Goal: Transaction & Acquisition: Purchase product/service

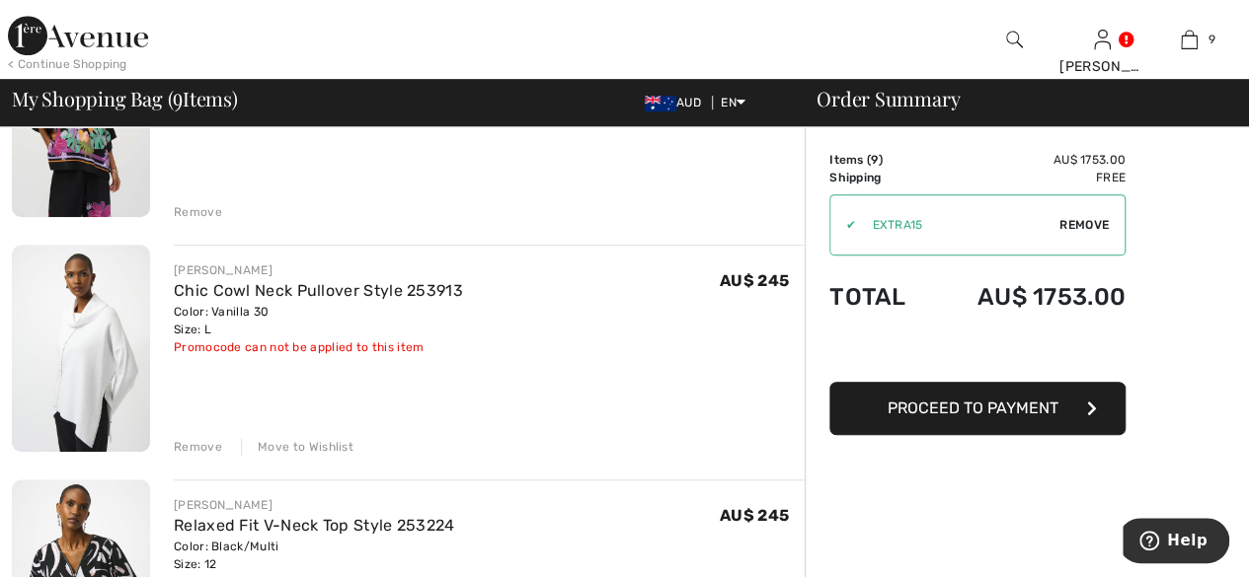
scroll to position [592, 0]
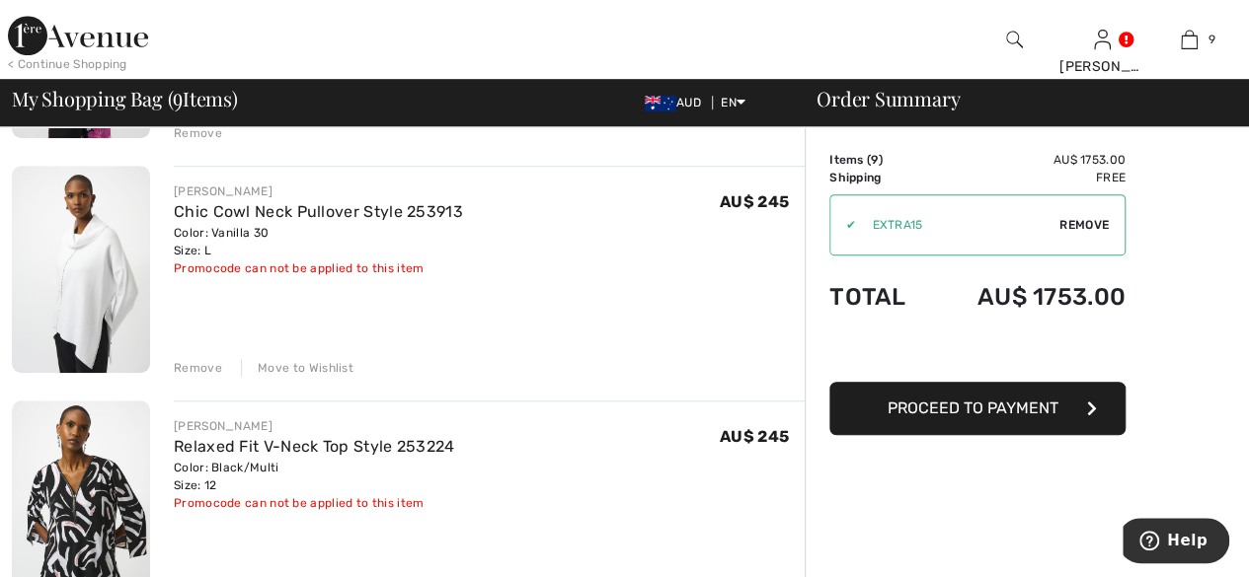
click at [190, 365] on div "Remove" at bounding box center [198, 368] width 48 height 18
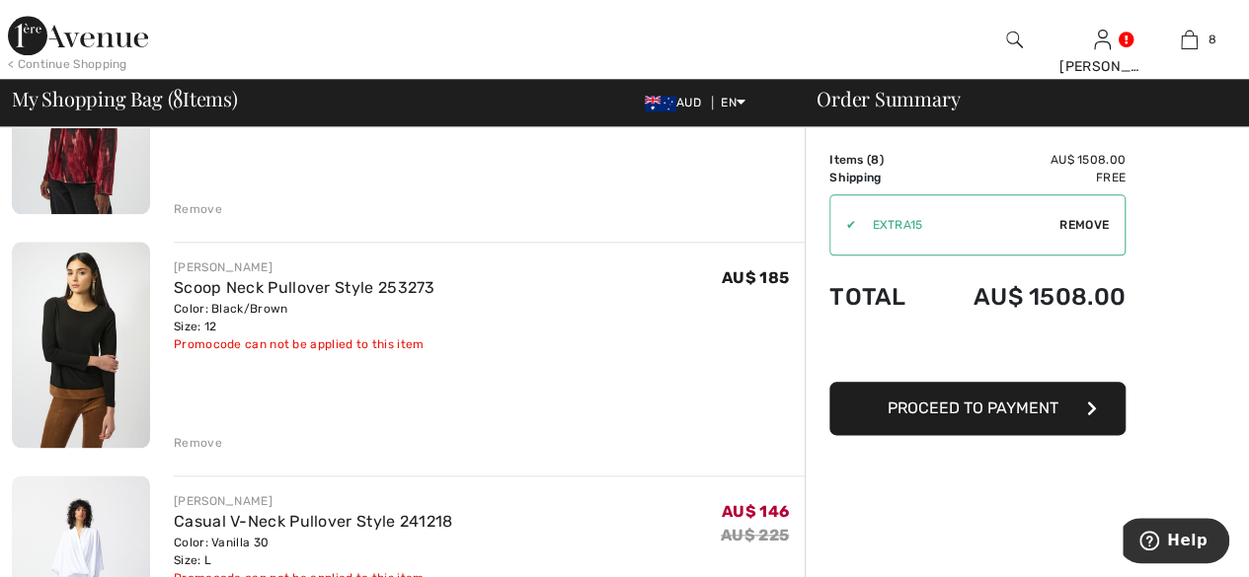
scroll to position [987, 0]
click at [202, 441] on div "Remove" at bounding box center [198, 442] width 48 height 18
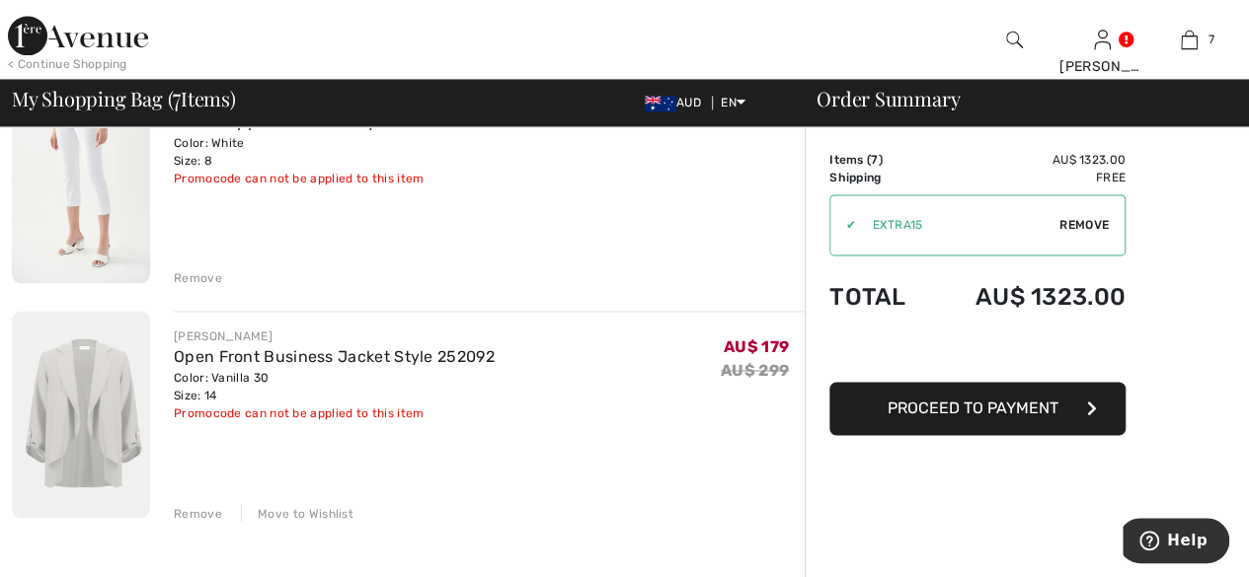
scroll to position [1481, 0]
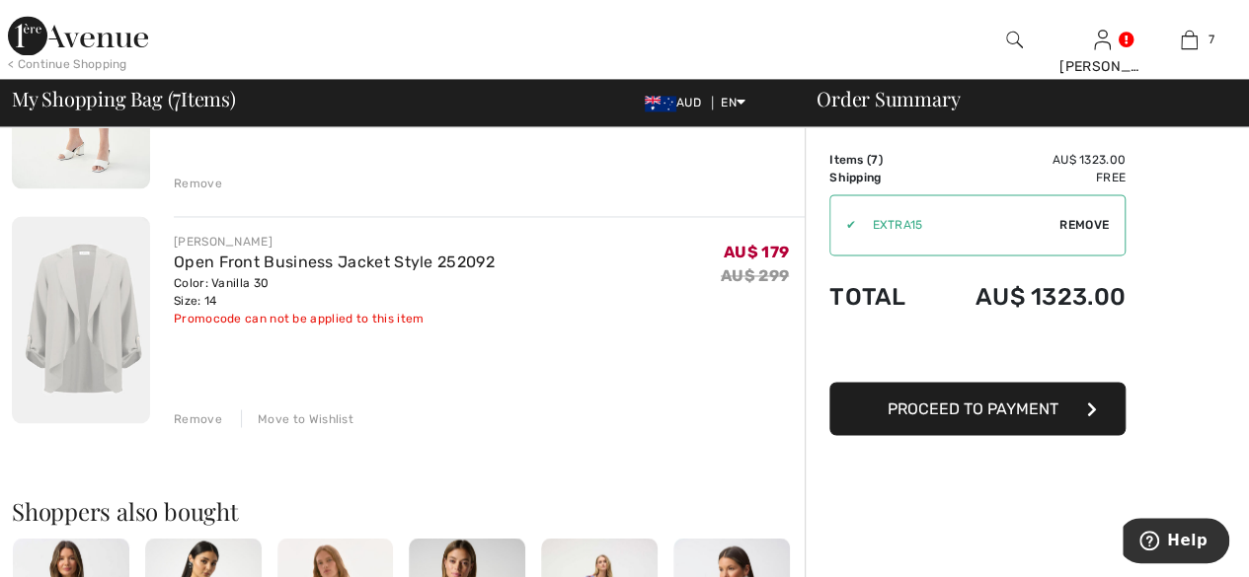
click at [115, 350] on img at bounding box center [81, 319] width 138 height 207
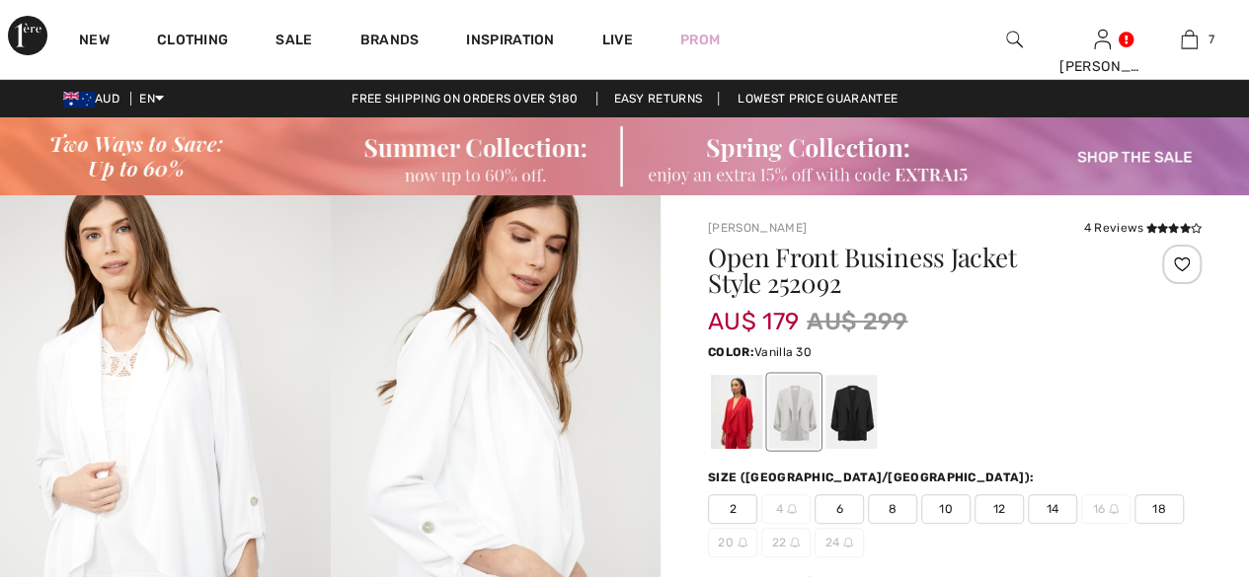
scroll to position [99, 0]
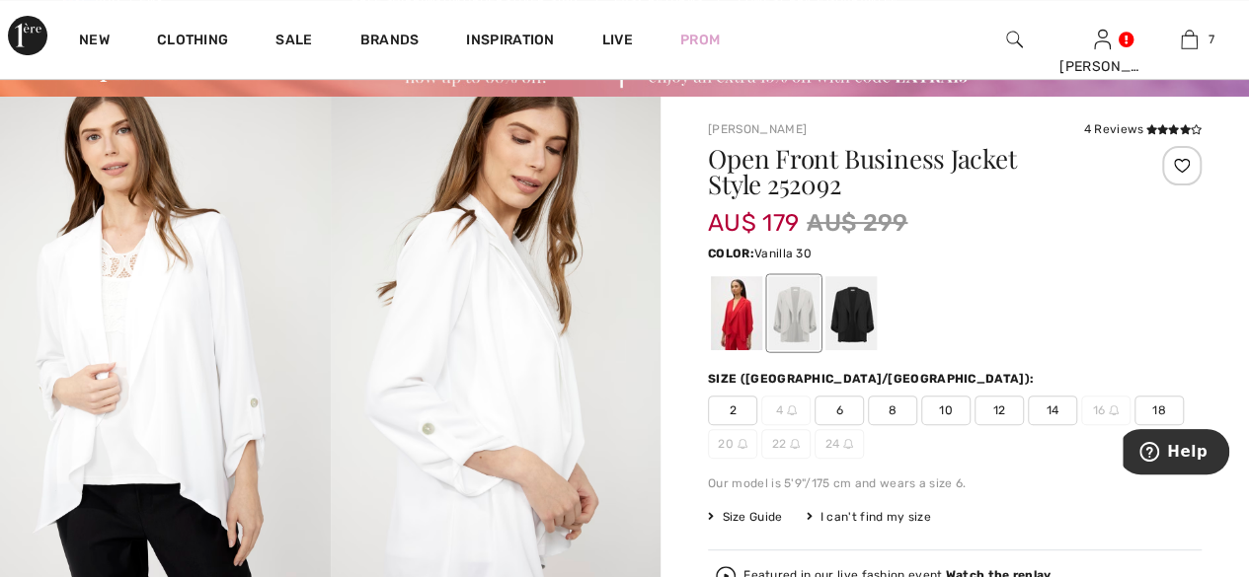
click at [748, 514] on span "Size Guide" at bounding box center [745, 517] width 74 height 18
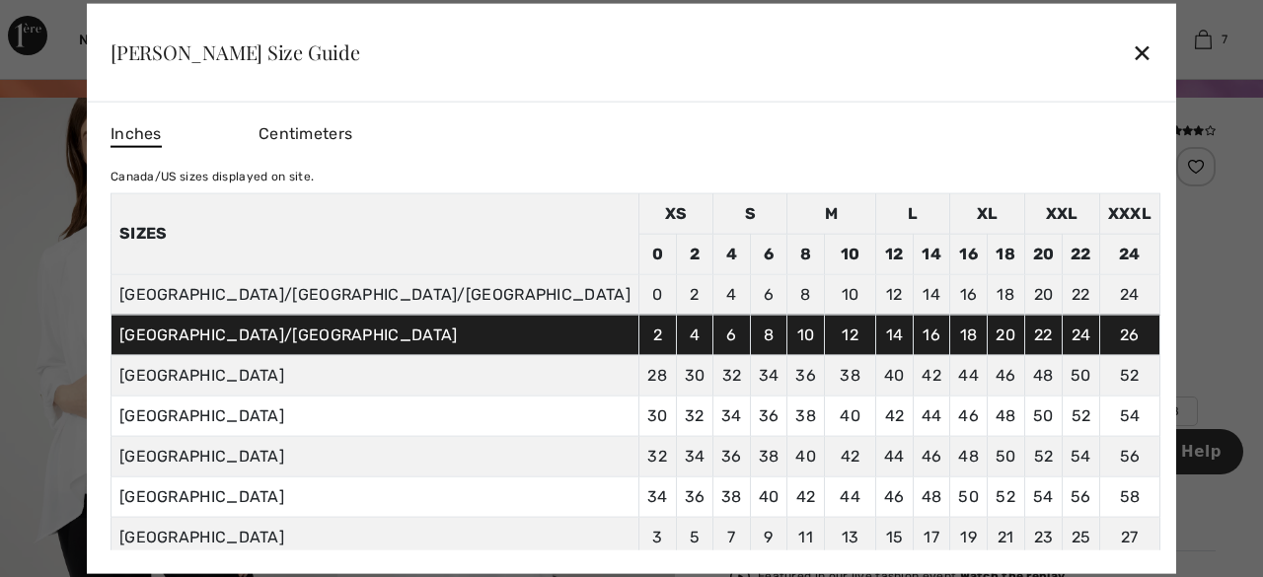
click at [1132, 64] on div "✕" at bounding box center [1142, 52] width 21 height 41
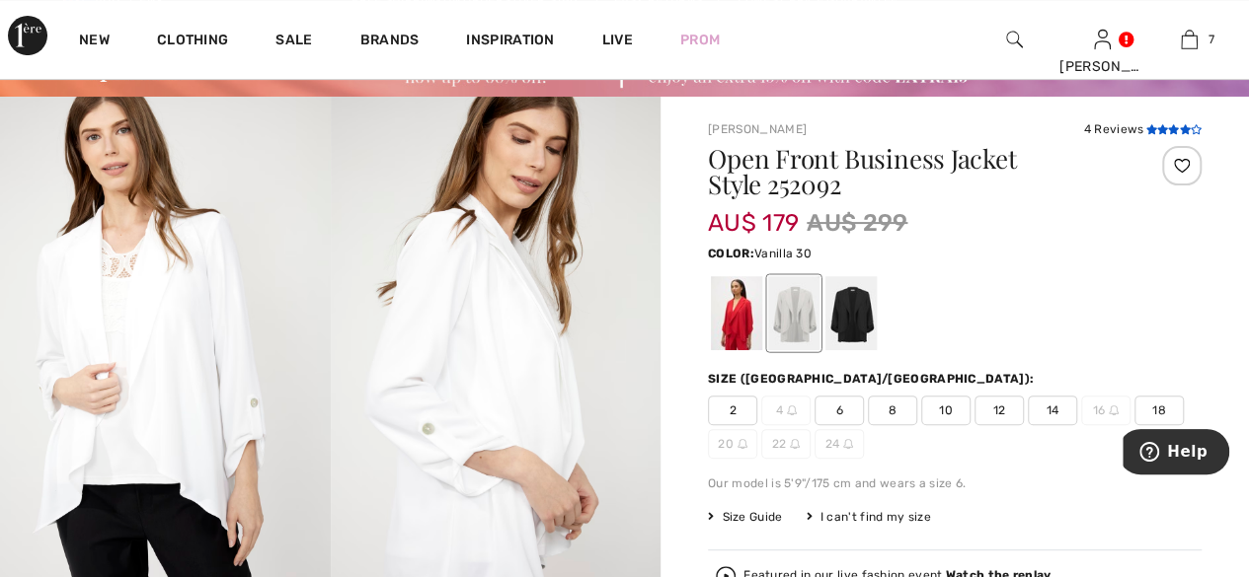
click at [1147, 130] on icon at bounding box center [1150, 129] width 11 height 10
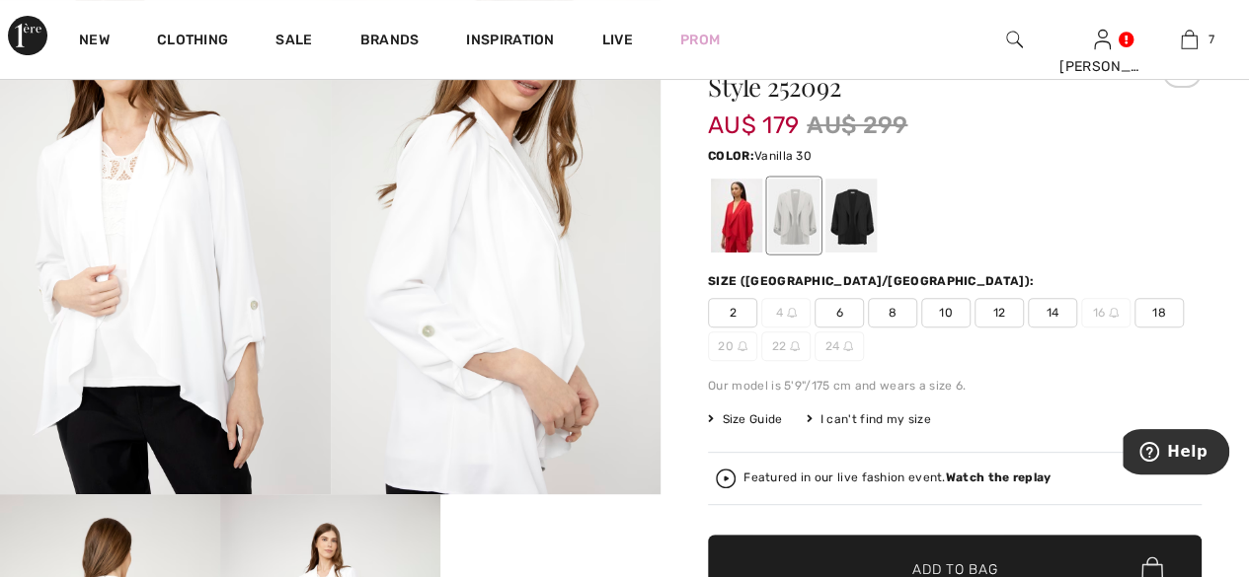
scroll to position [197, 0]
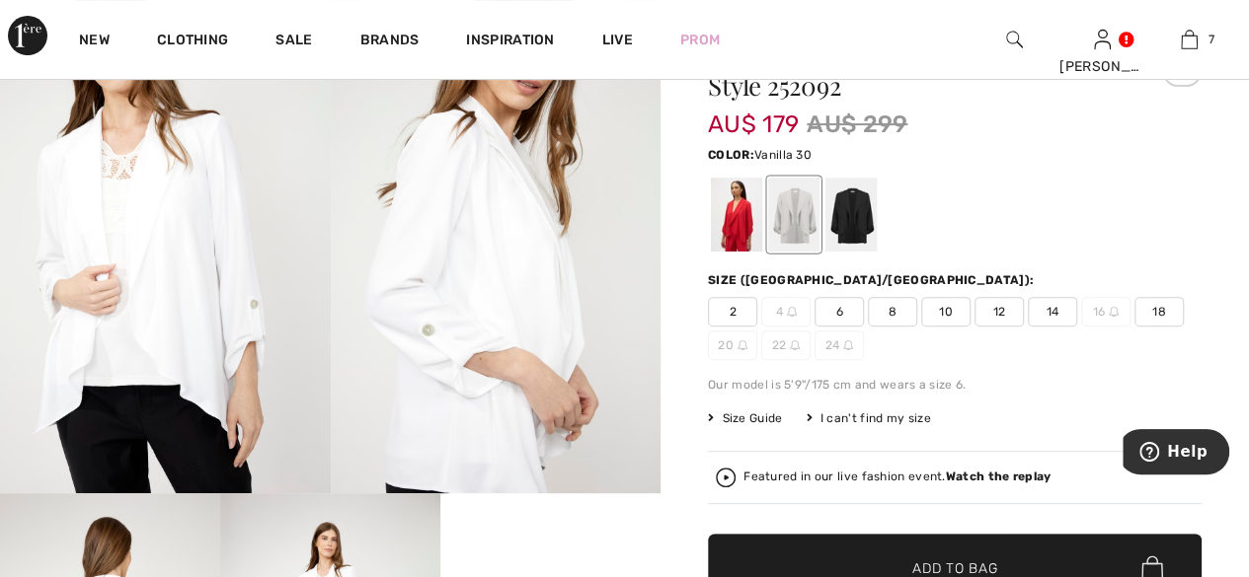
click at [762, 417] on span "Size Guide" at bounding box center [745, 419] width 74 height 18
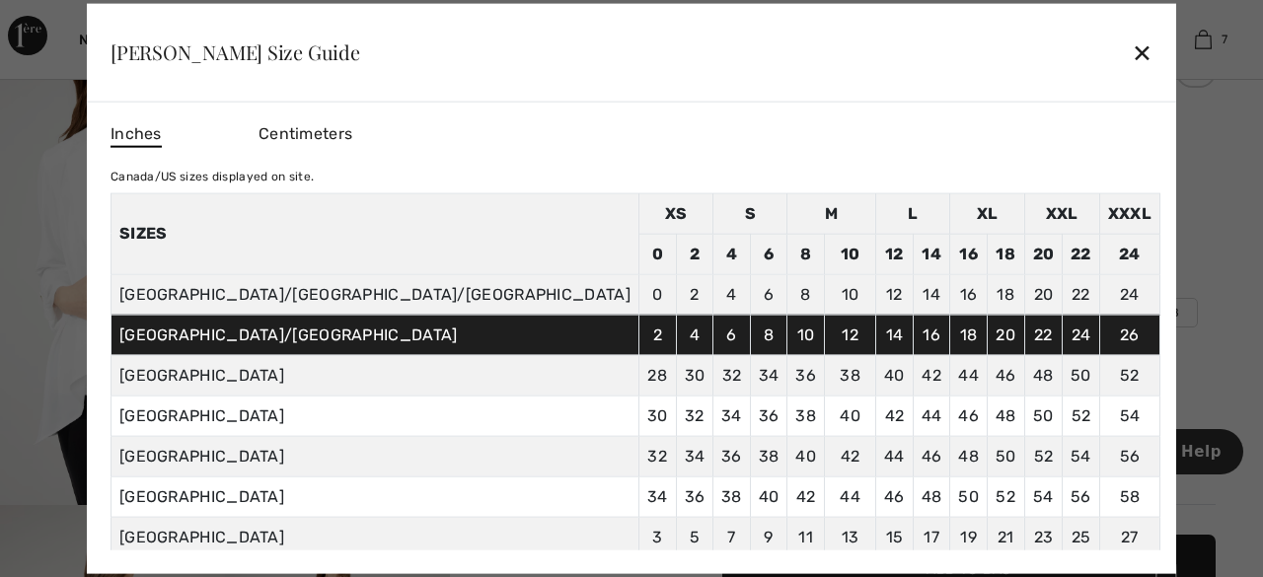
click at [1132, 60] on div "✕" at bounding box center [1142, 52] width 21 height 41
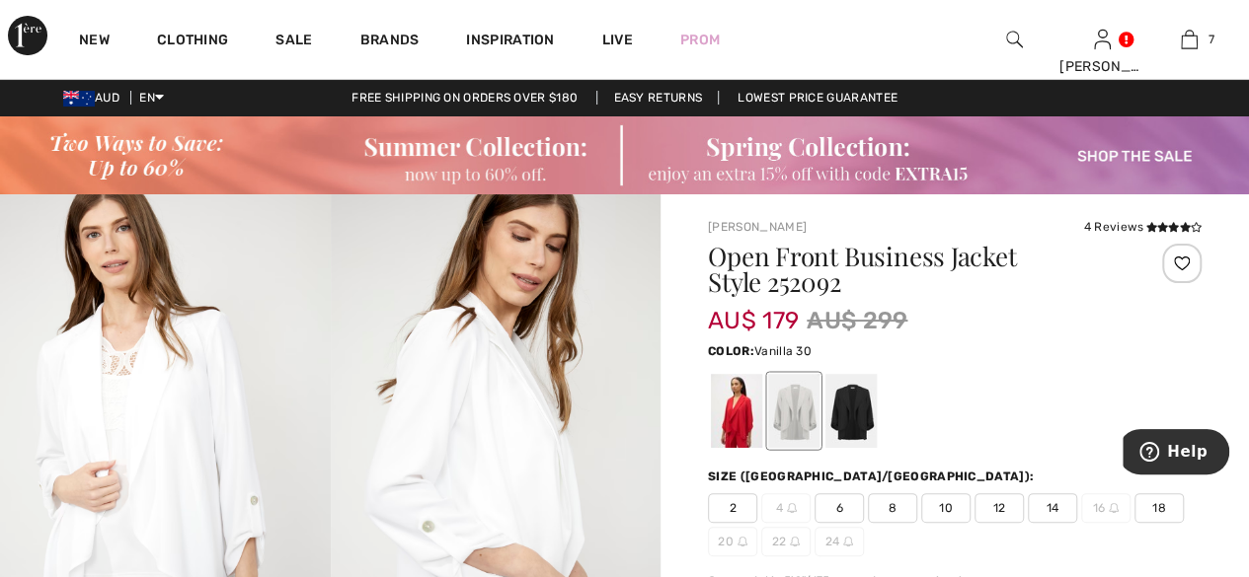
scroll to position [0, 0]
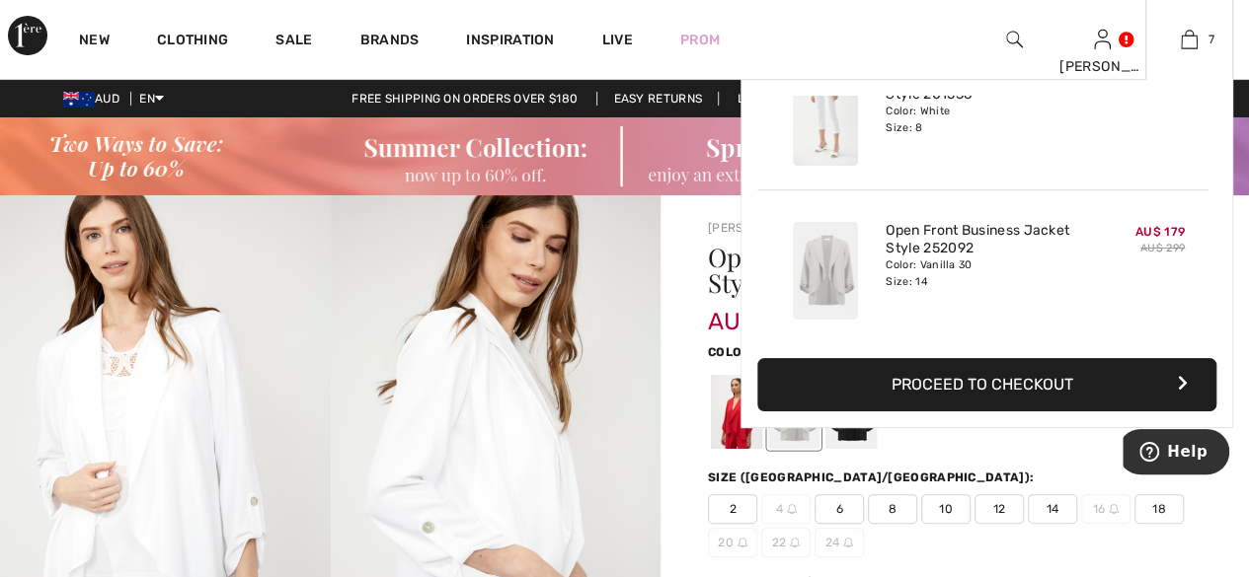
click at [915, 263] on div "Color: Vanilla 30 Size: 14" at bounding box center [982, 274] width 194 height 32
click at [809, 264] on img at bounding box center [825, 271] width 65 height 98
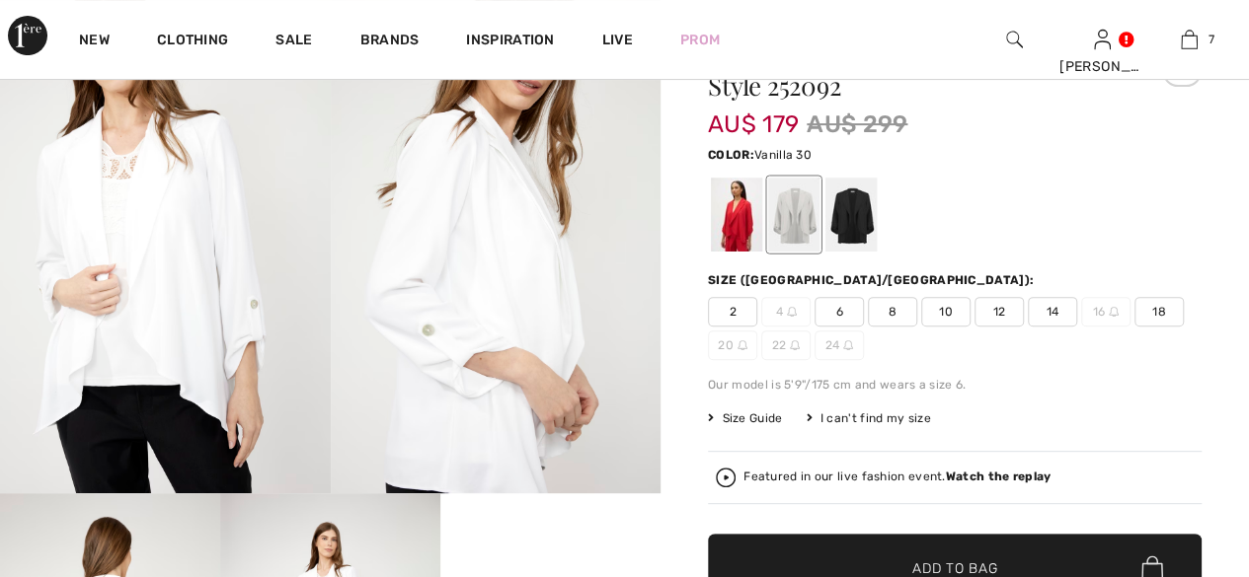
click at [994, 309] on span "12" at bounding box center [998, 312] width 49 height 30
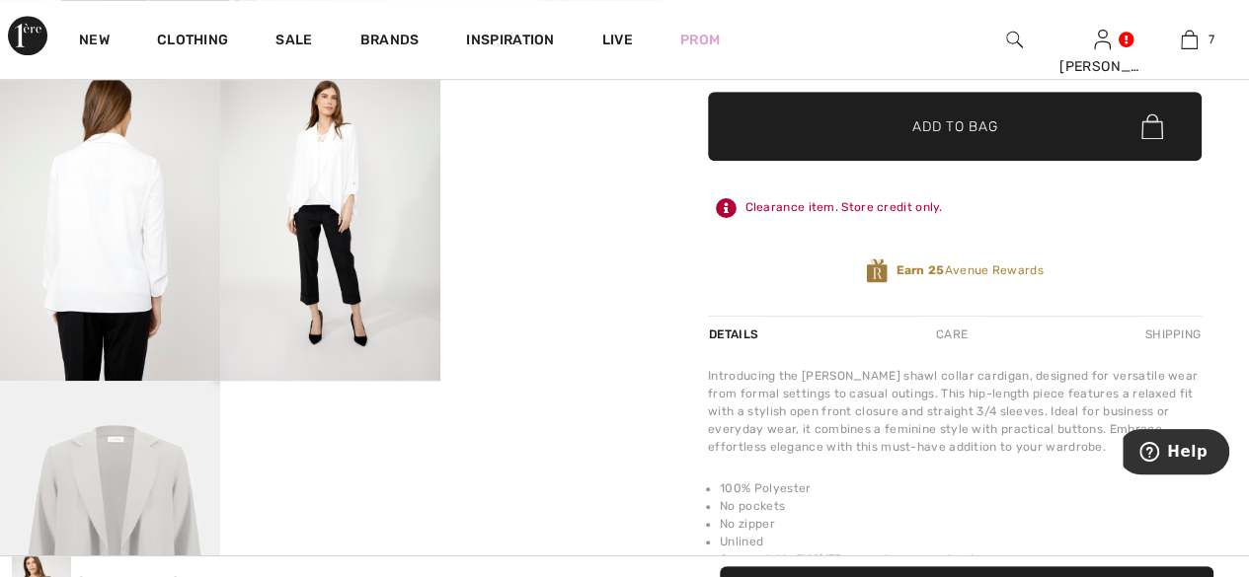
scroll to position [395, 0]
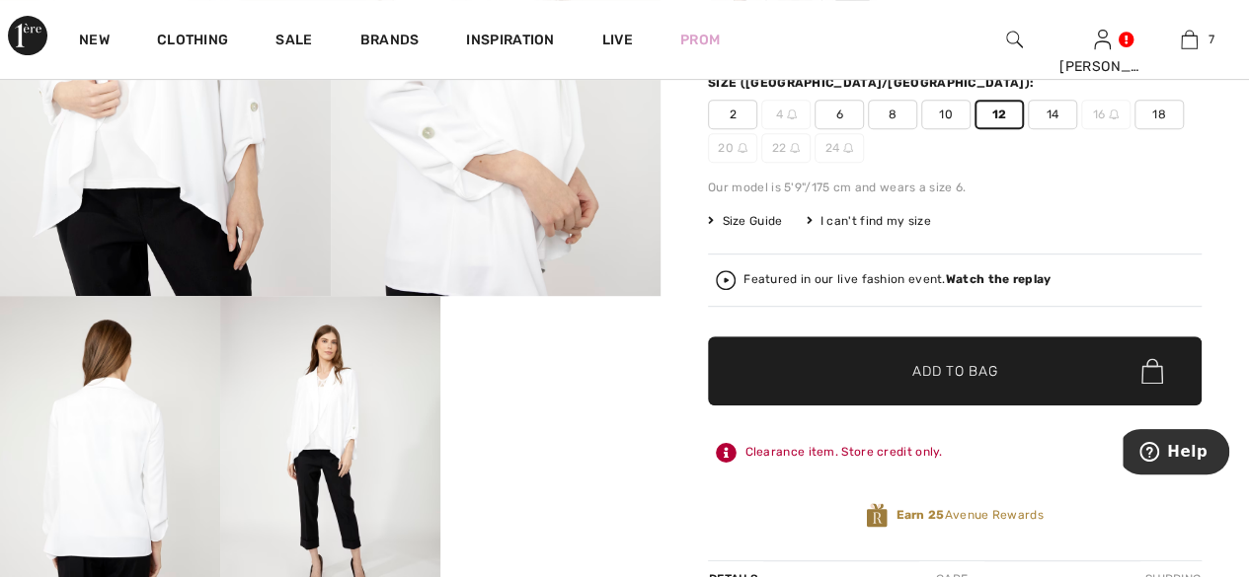
click at [1019, 386] on span "✔ Added to Bag Add to Bag" at bounding box center [955, 371] width 494 height 69
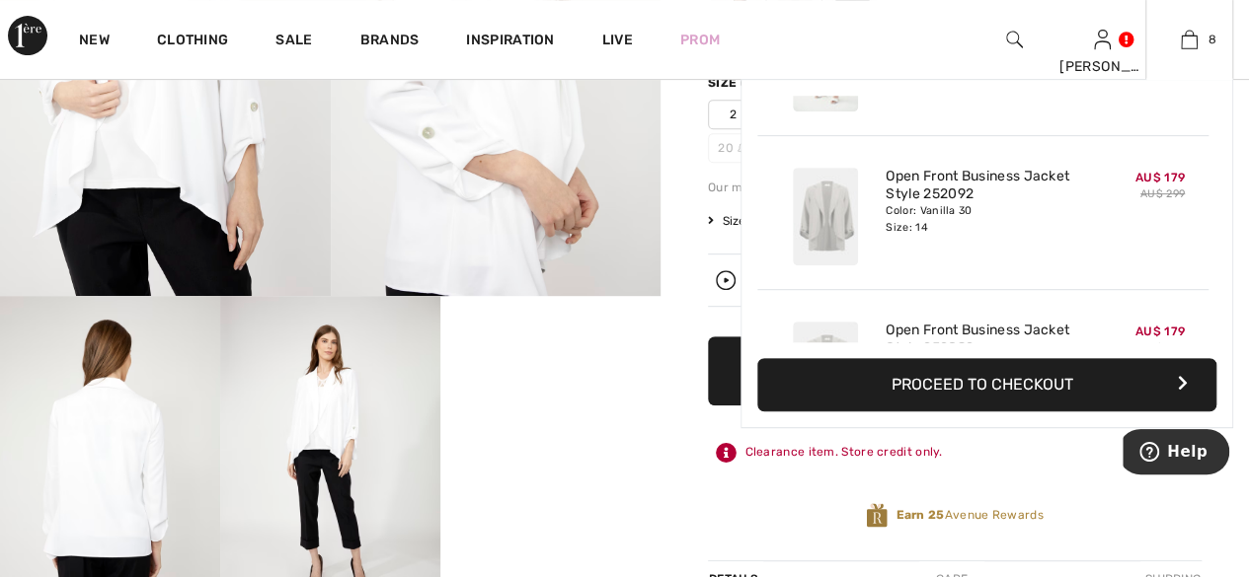
scroll to position [982, 0]
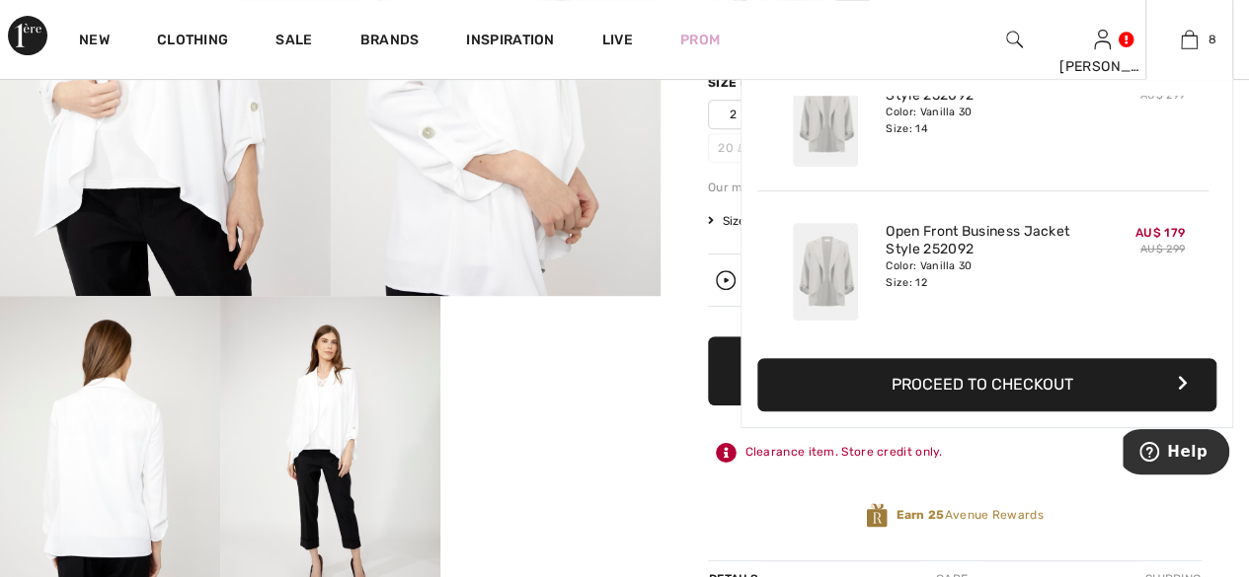
click at [943, 386] on button "Proceed to Checkout" at bounding box center [986, 384] width 459 height 53
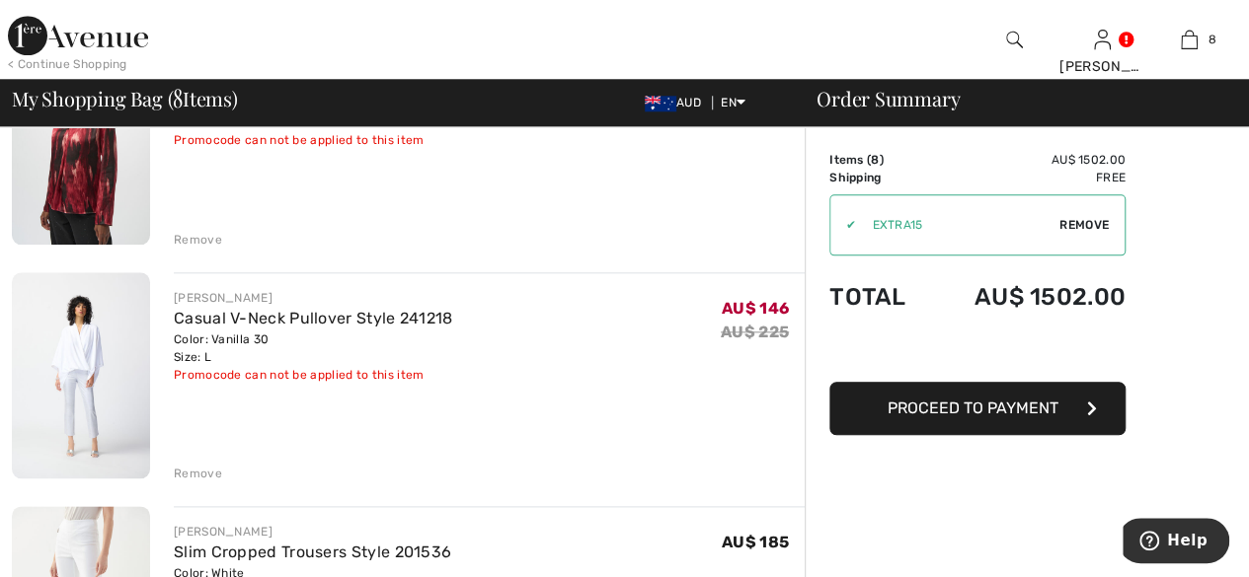
scroll to position [987, 0]
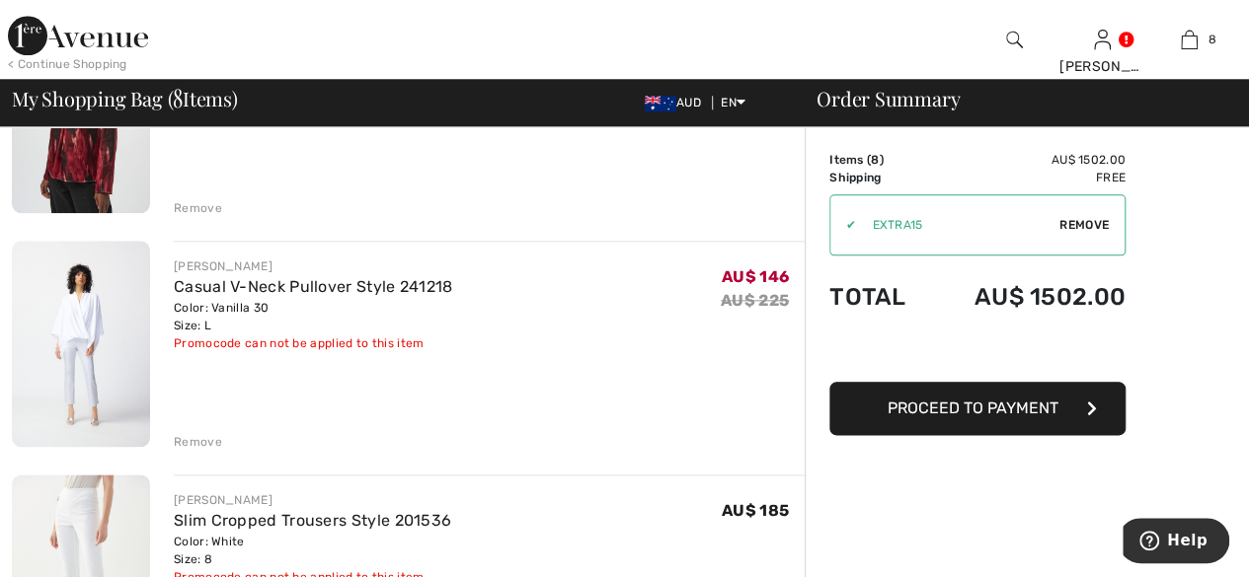
click at [85, 400] on img at bounding box center [81, 344] width 138 height 207
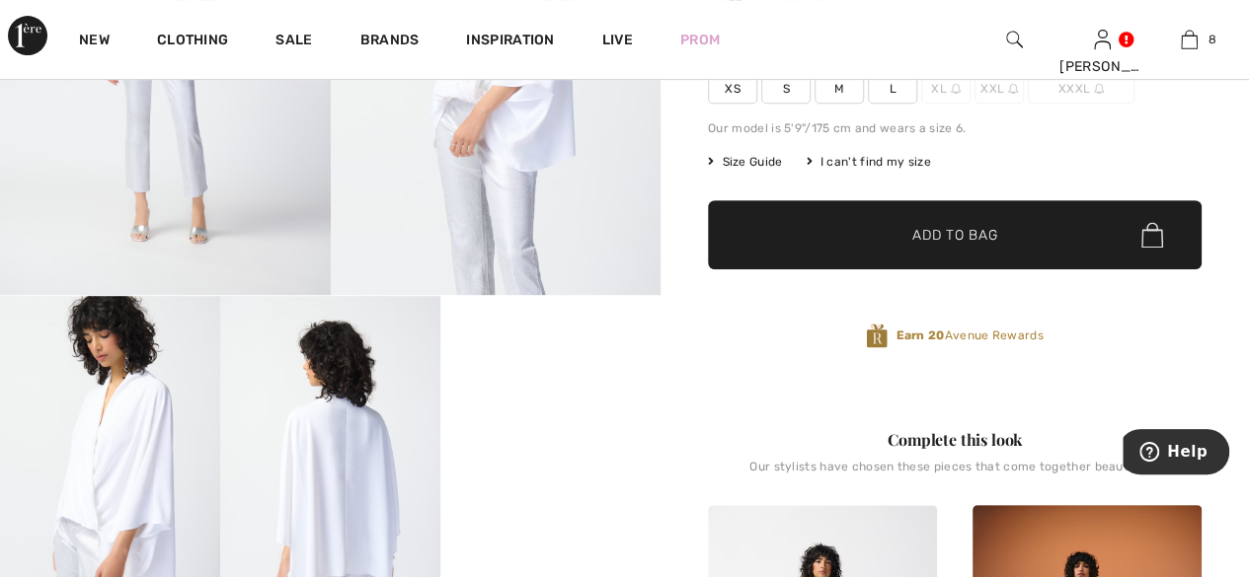
scroll to position [99, 0]
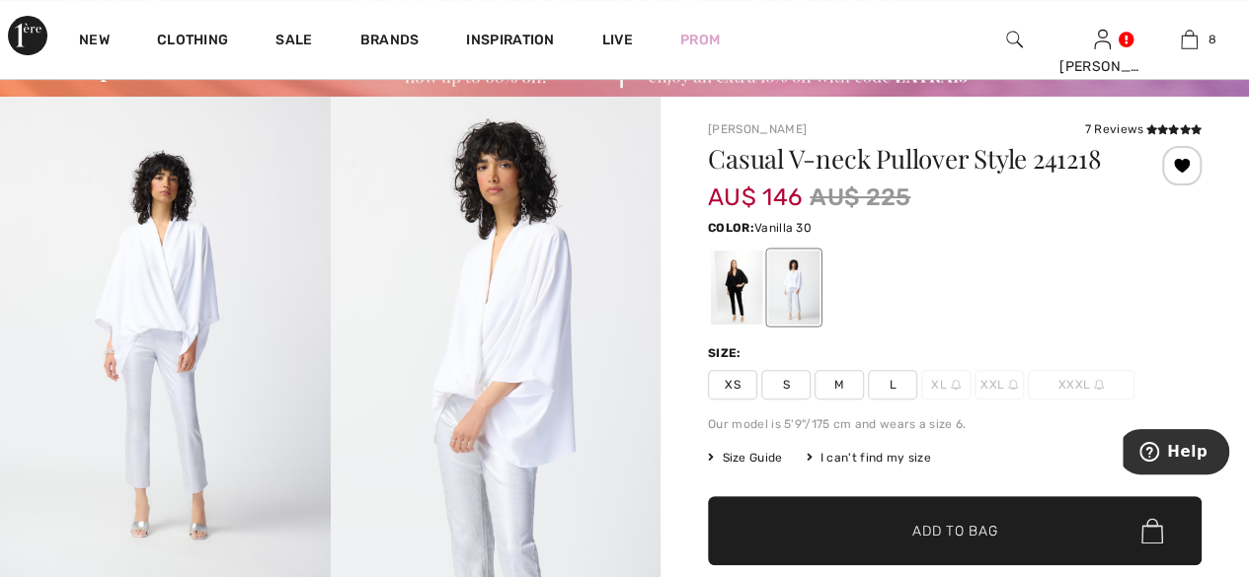
click at [761, 453] on span "Size Guide" at bounding box center [745, 458] width 74 height 18
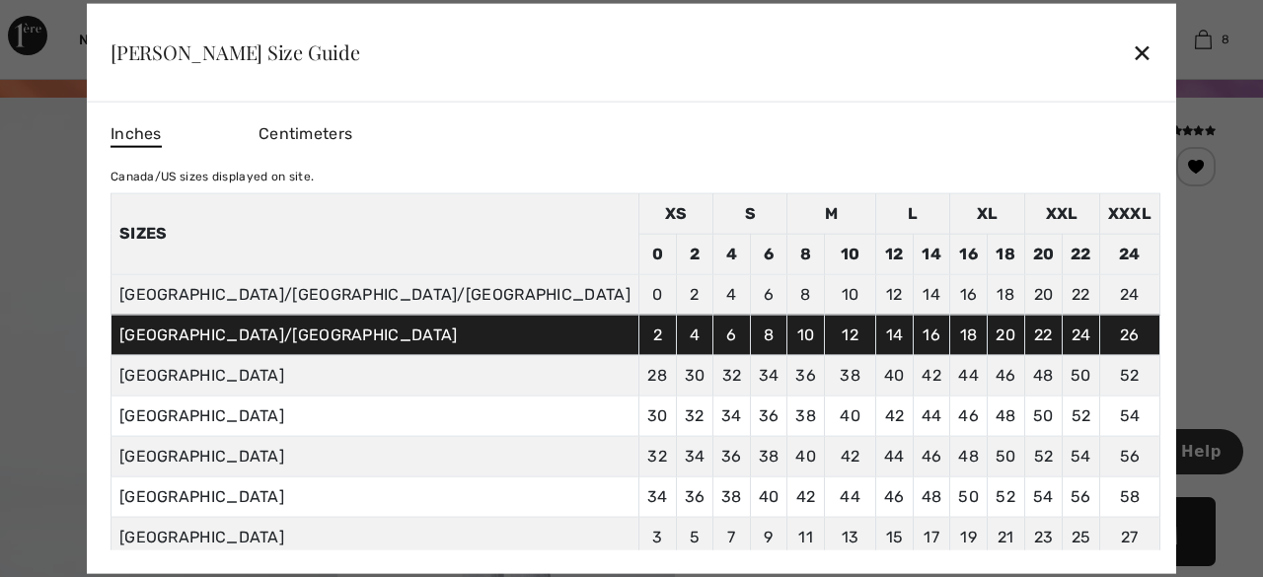
click at [1132, 50] on div "✕" at bounding box center [1142, 52] width 21 height 41
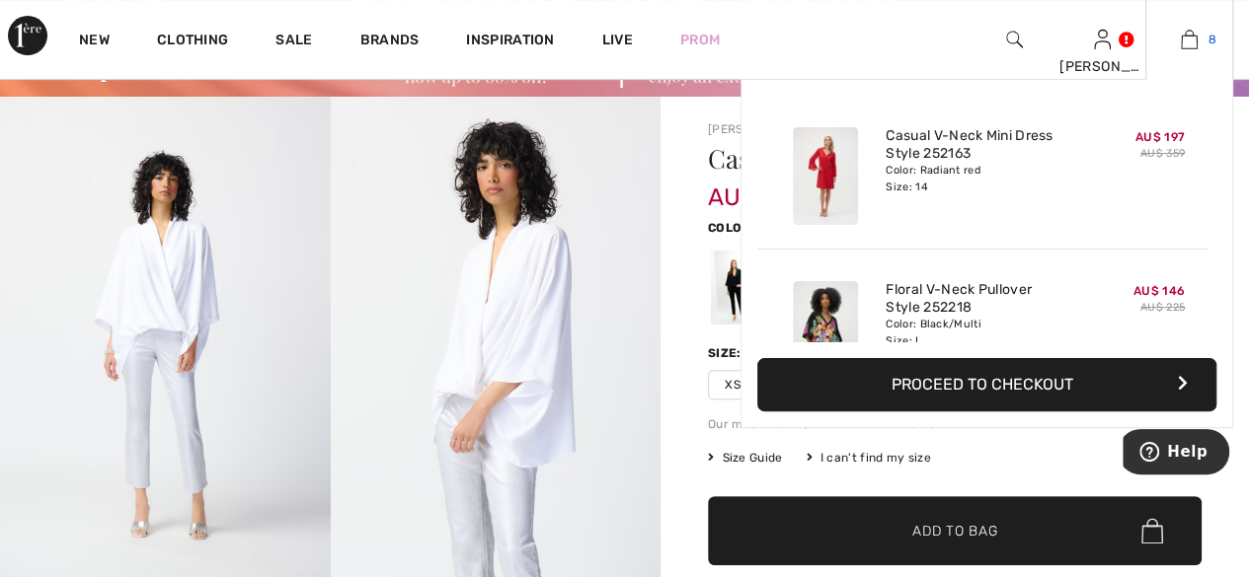
click at [1182, 43] on img at bounding box center [1189, 40] width 17 height 24
click at [977, 402] on button "Proceed to Checkout" at bounding box center [986, 384] width 459 height 53
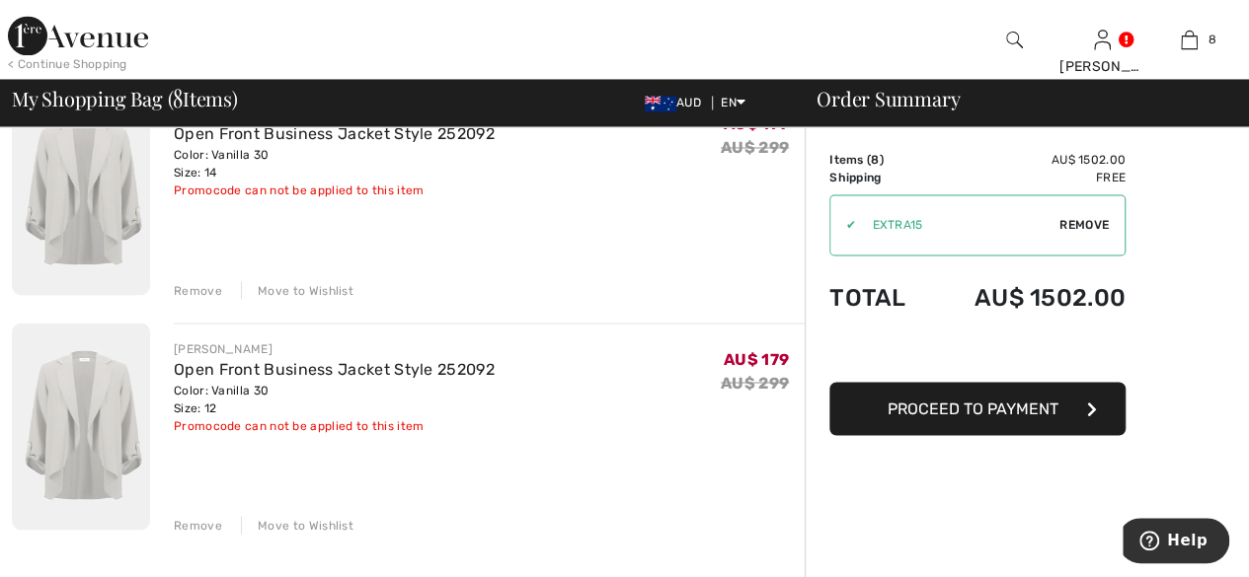
scroll to position [1579, 0]
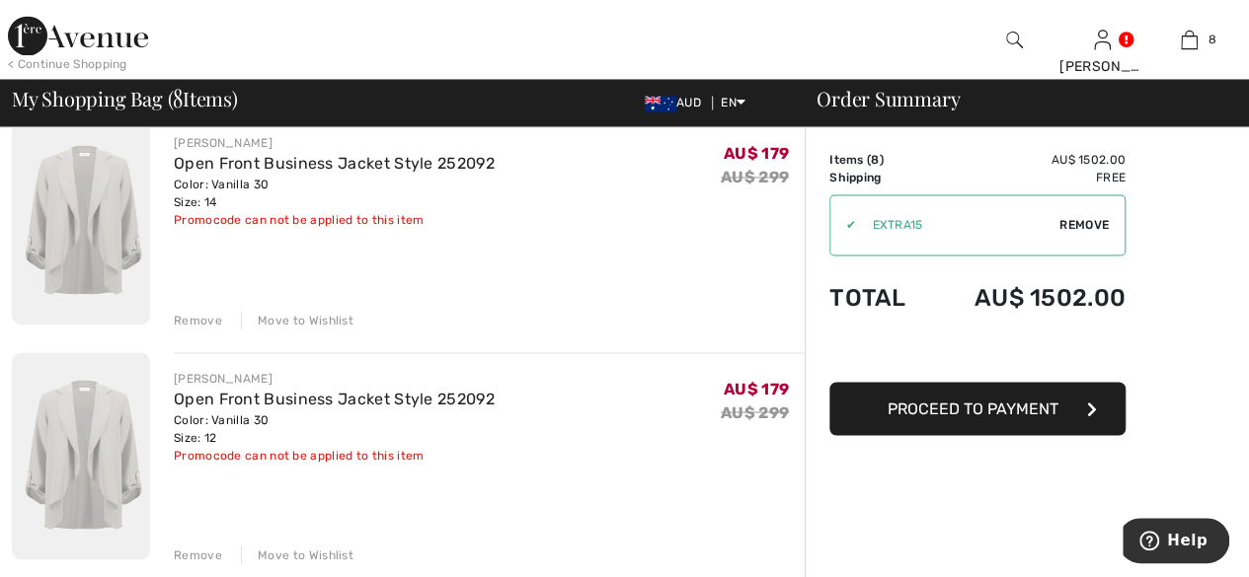
click at [186, 315] on div "Remove" at bounding box center [198, 320] width 48 height 18
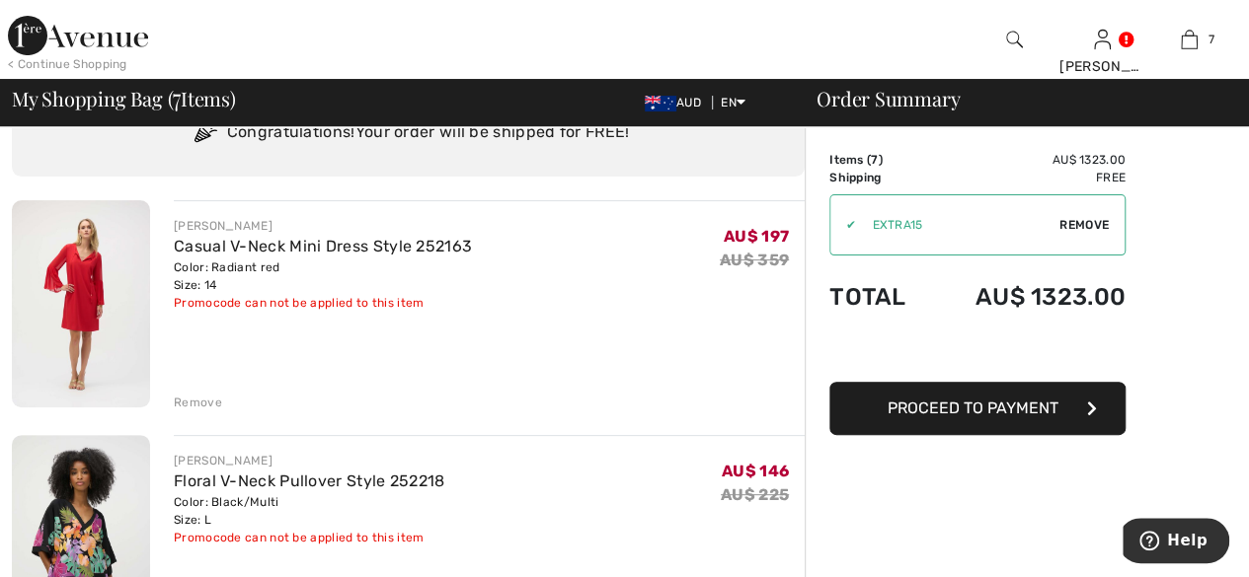
scroll to position [0, 0]
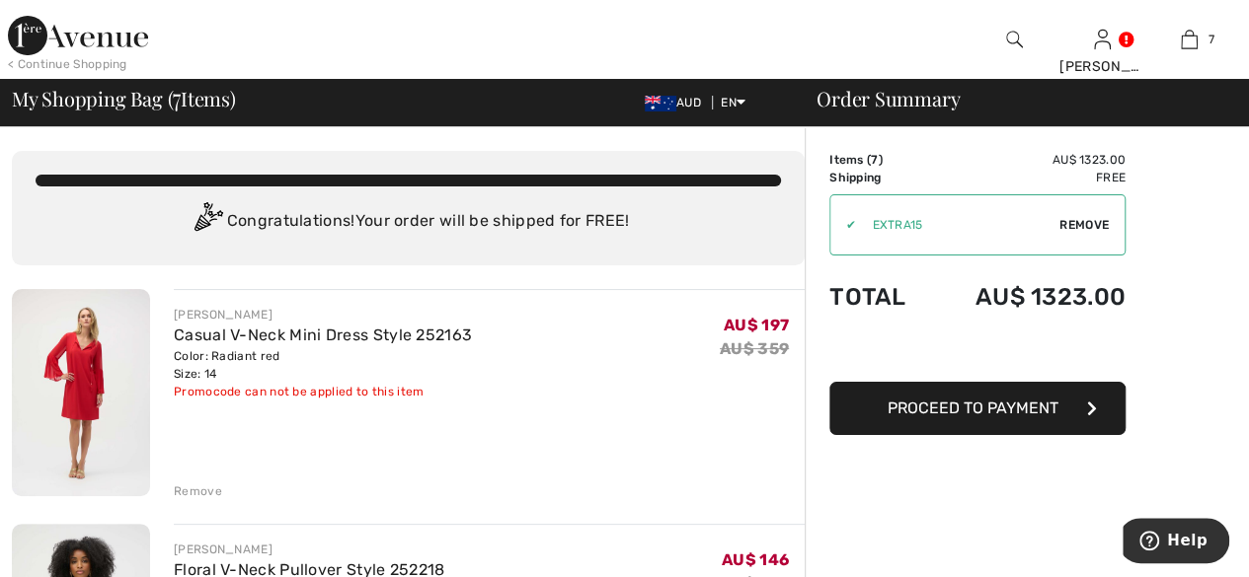
click at [81, 389] on img at bounding box center [81, 392] width 138 height 207
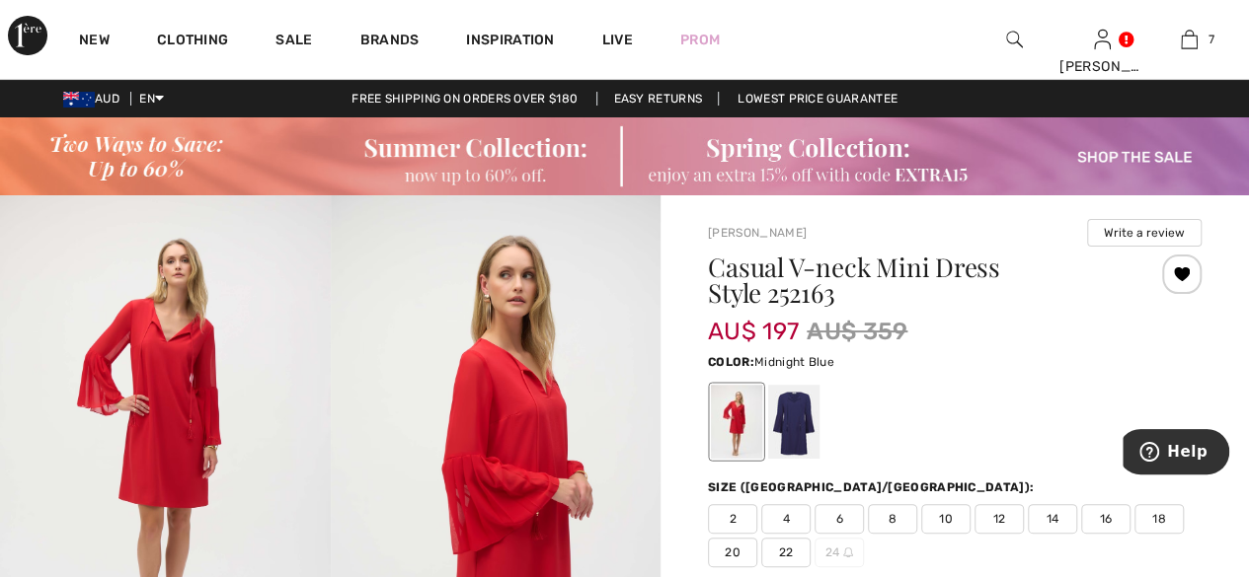
click at [795, 429] on div at bounding box center [793, 422] width 51 height 74
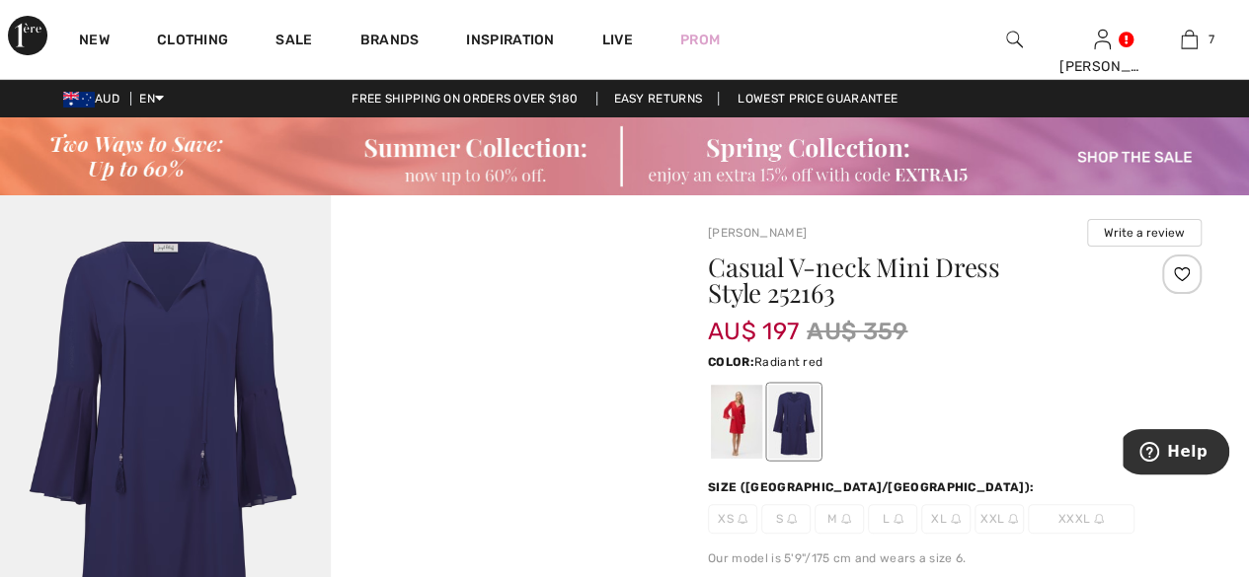
click at [725, 443] on div at bounding box center [736, 422] width 51 height 74
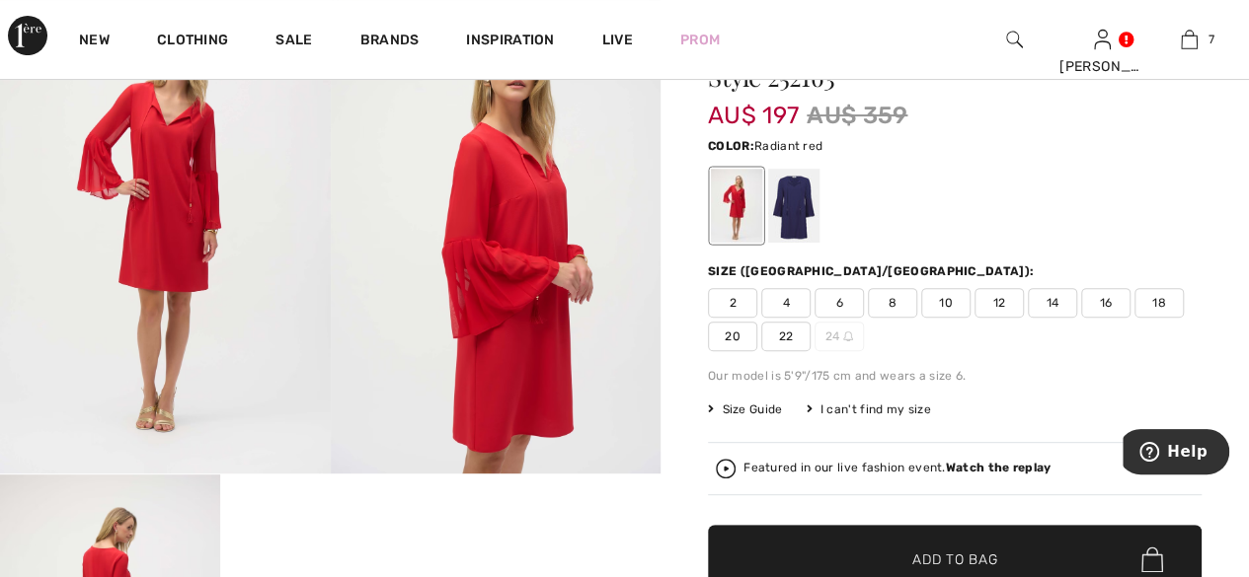
scroll to position [212, 0]
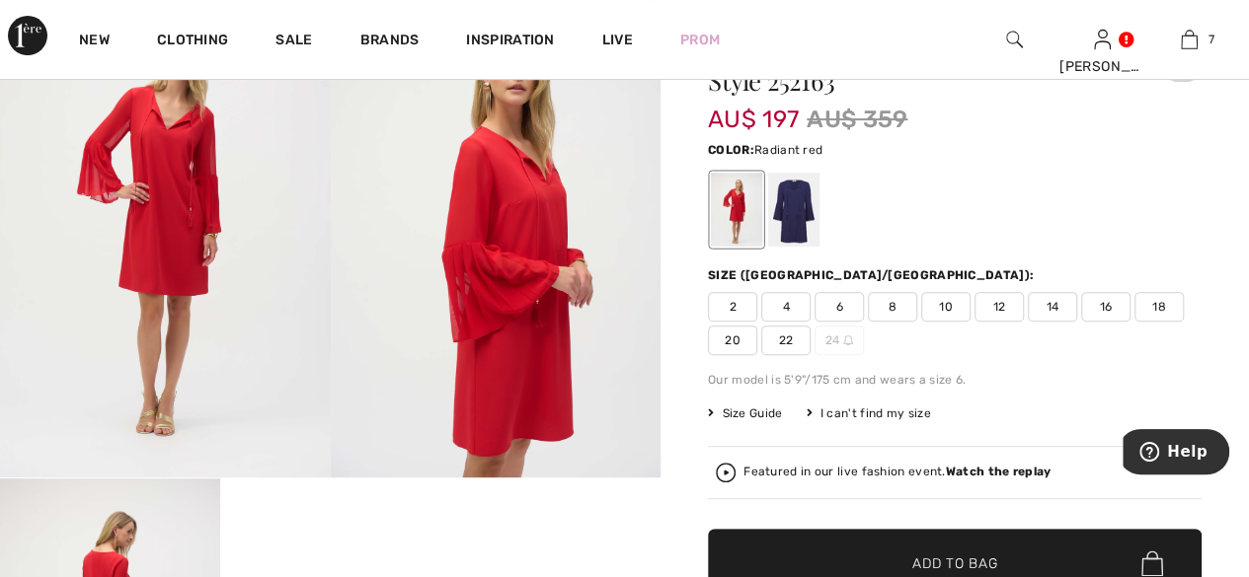
click at [766, 408] on span "Size Guide" at bounding box center [745, 414] width 74 height 18
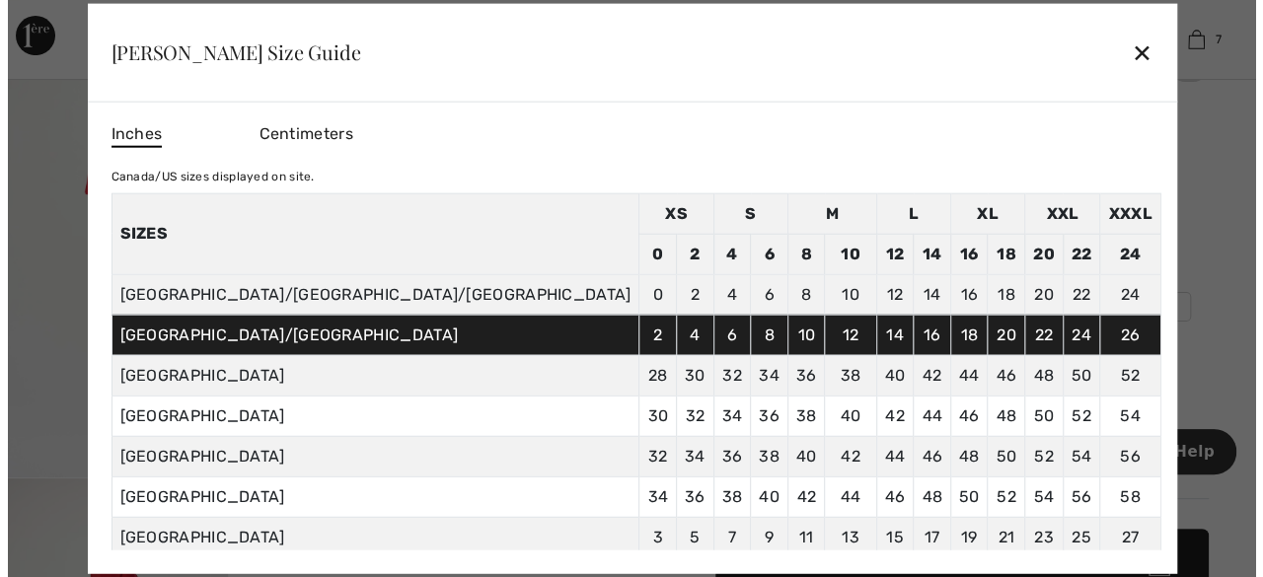
scroll to position [213, 0]
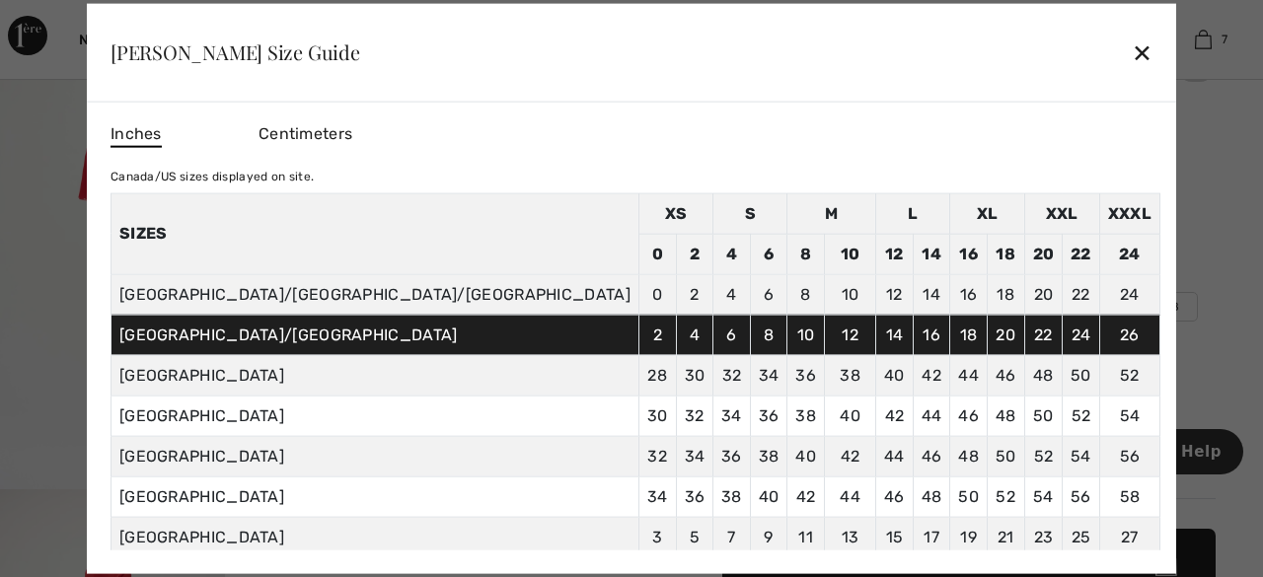
click at [1132, 42] on div "✕" at bounding box center [1142, 52] width 21 height 41
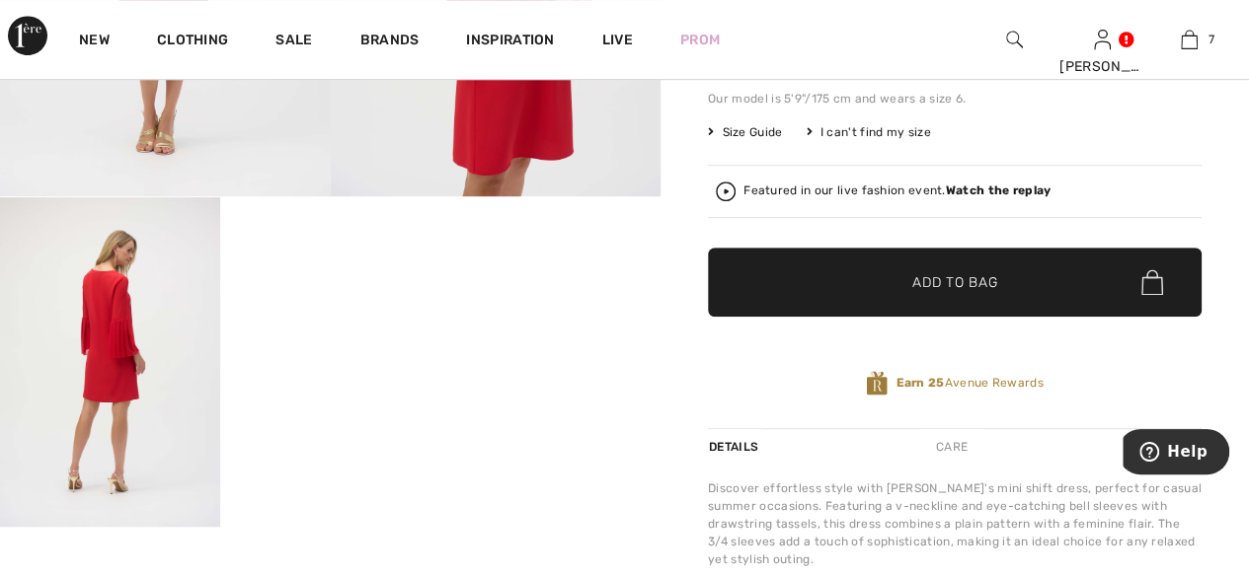
scroll to position [395, 0]
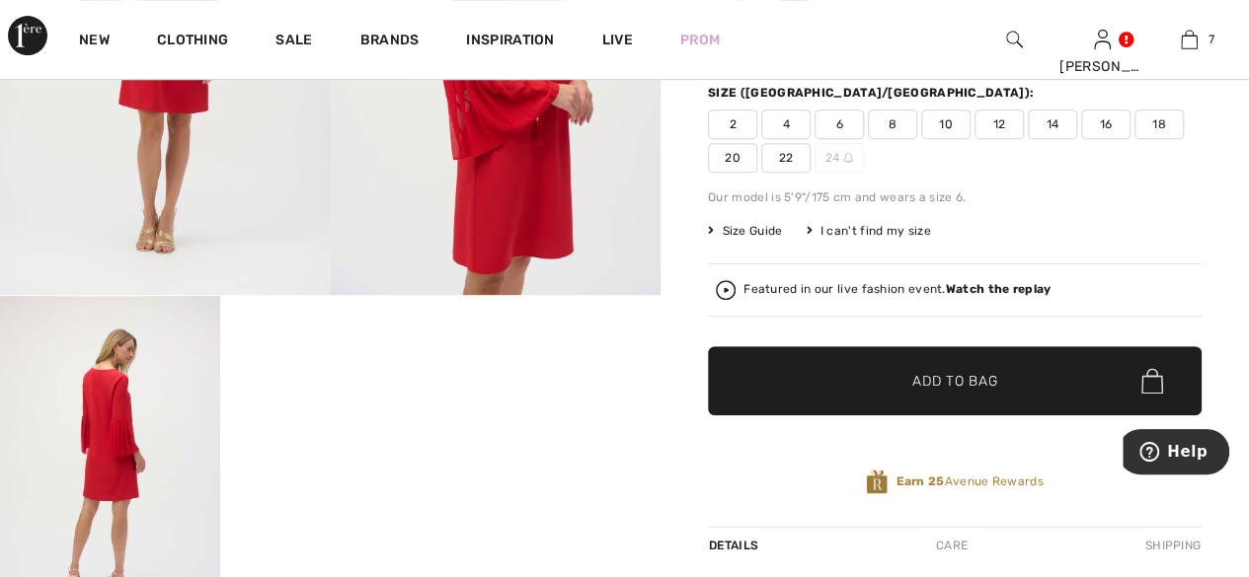
click at [754, 235] on span "Size Guide" at bounding box center [745, 231] width 74 height 18
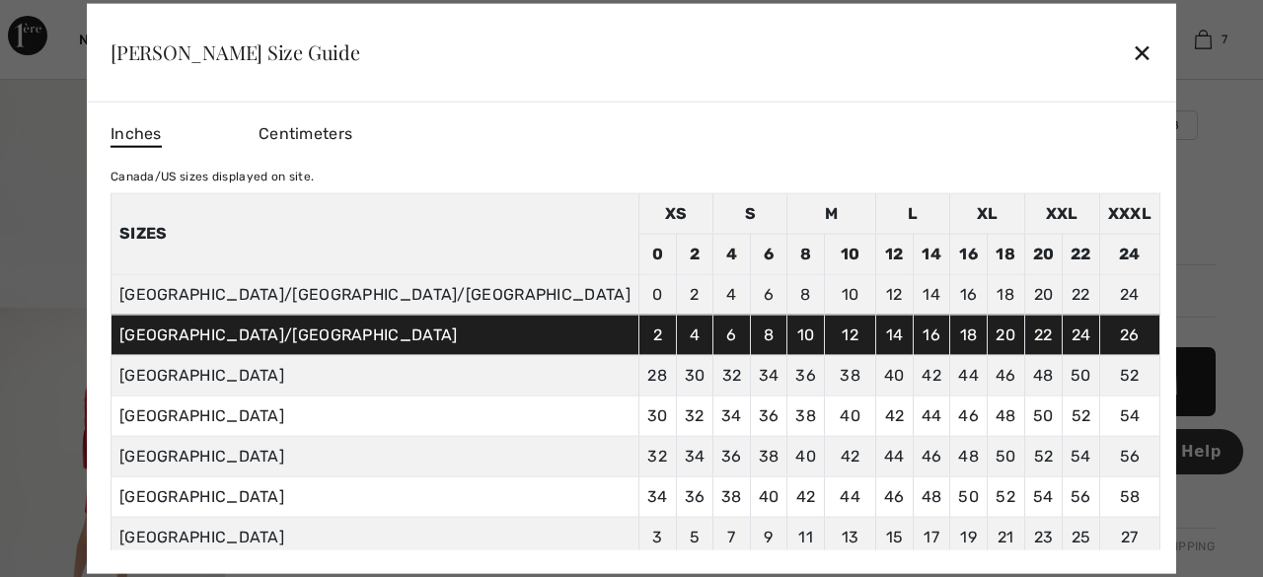
click at [1132, 47] on div "✕" at bounding box center [1142, 52] width 21 height 41
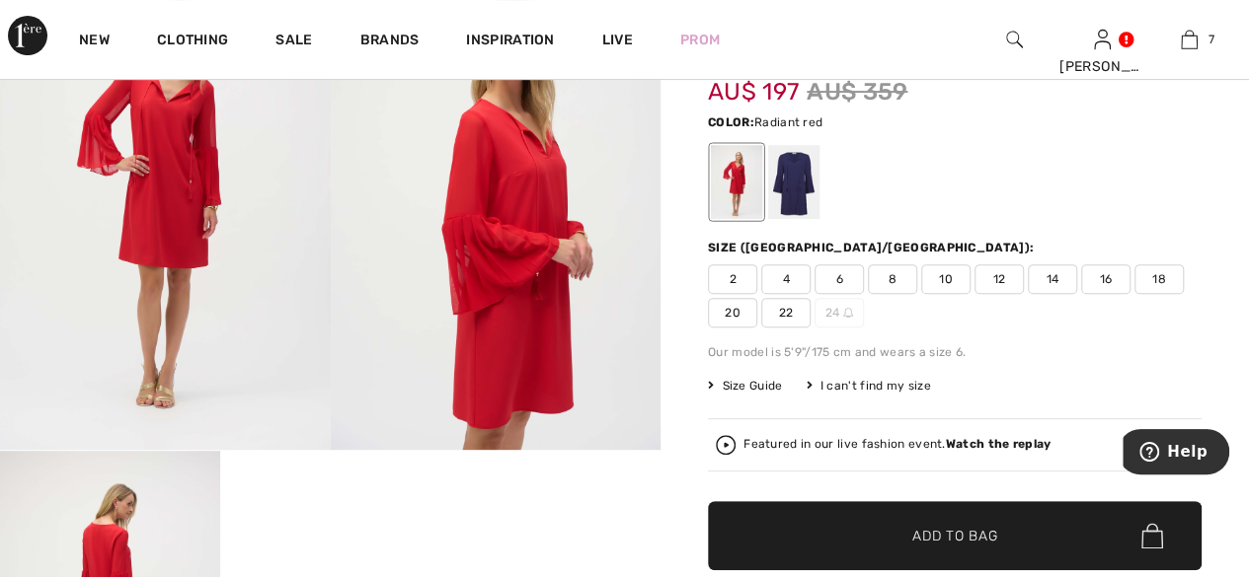
scroll to position [197, 0]
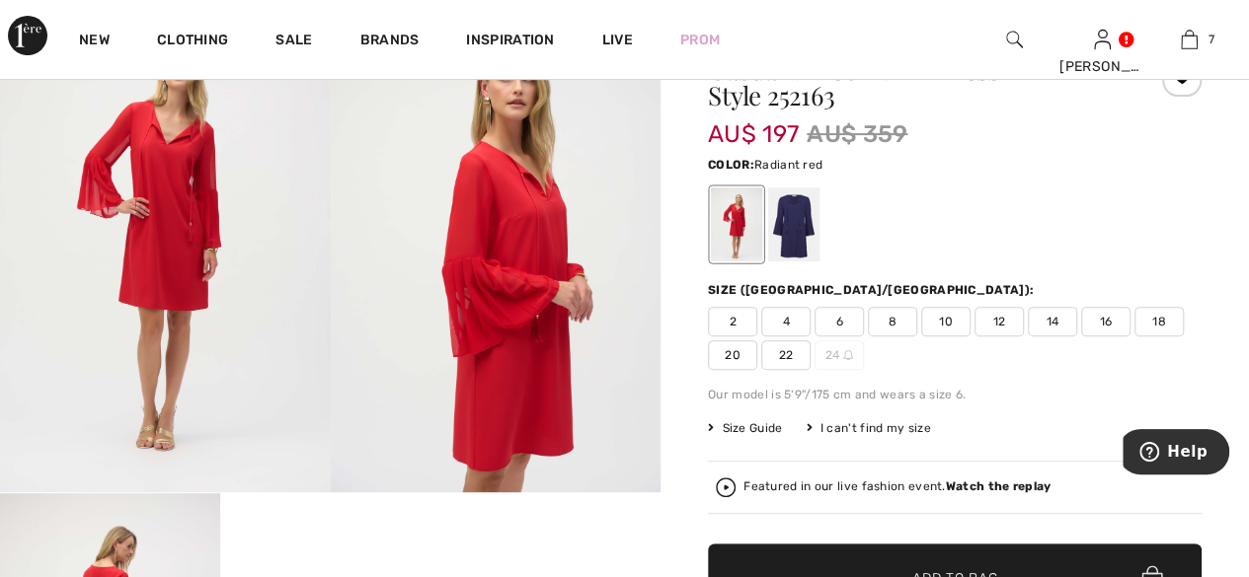
click at [993, 317] on span "12" at bounding box center [998, 322] width 49 height 30
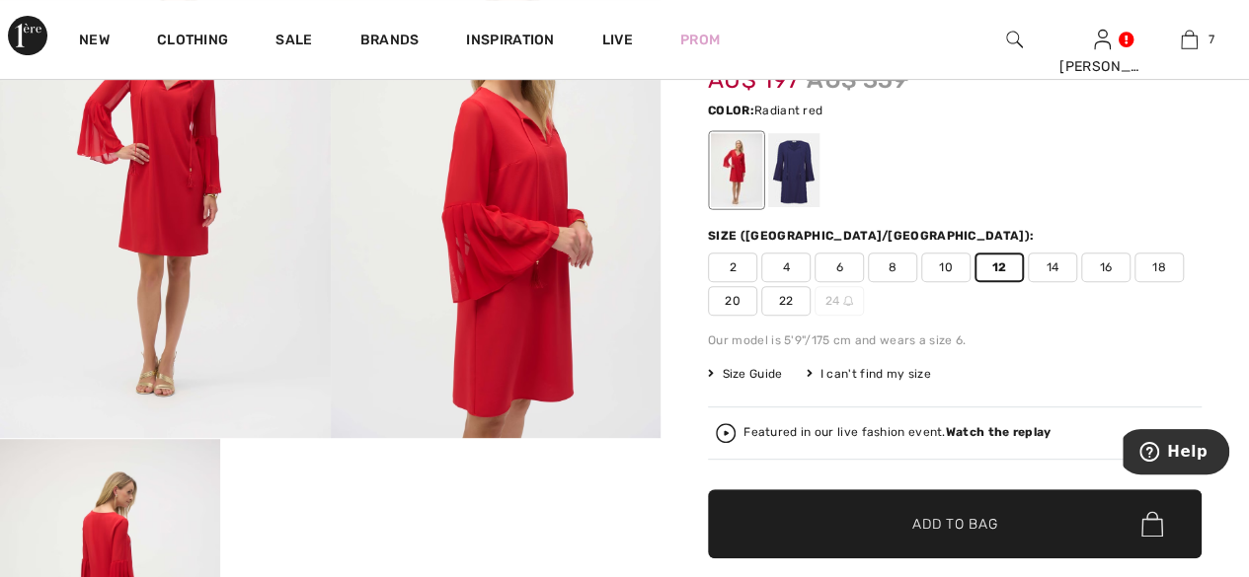
scroll to position [296, 0]
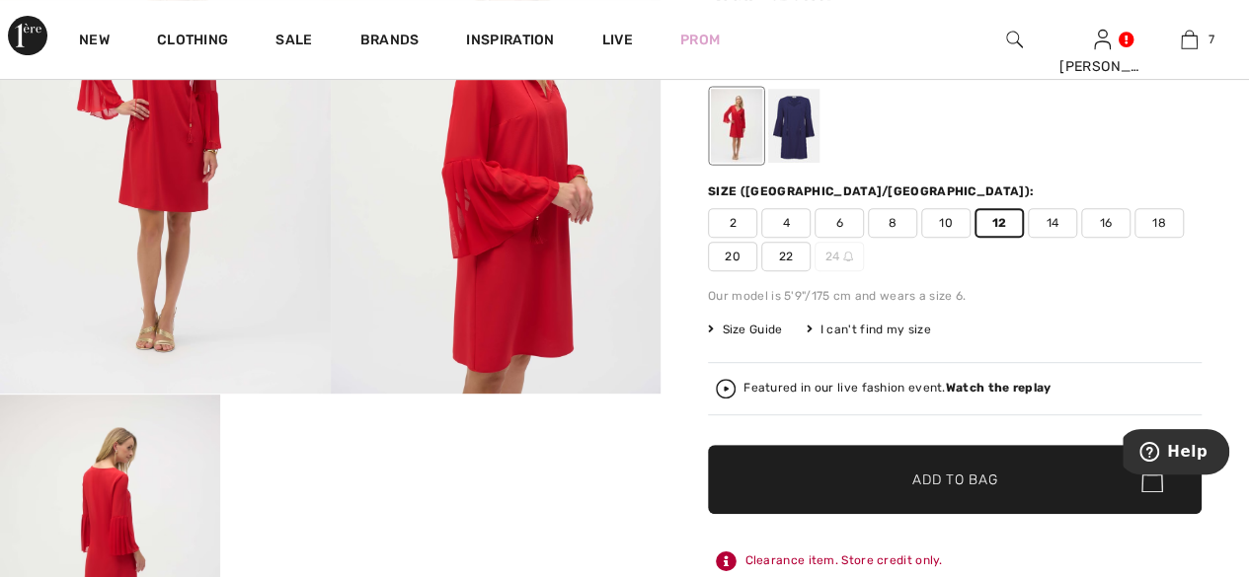
click at [873, 497] on span "✔ Added to Bag Add to Bag" at bounding box center [955, 479] width 494 height 69
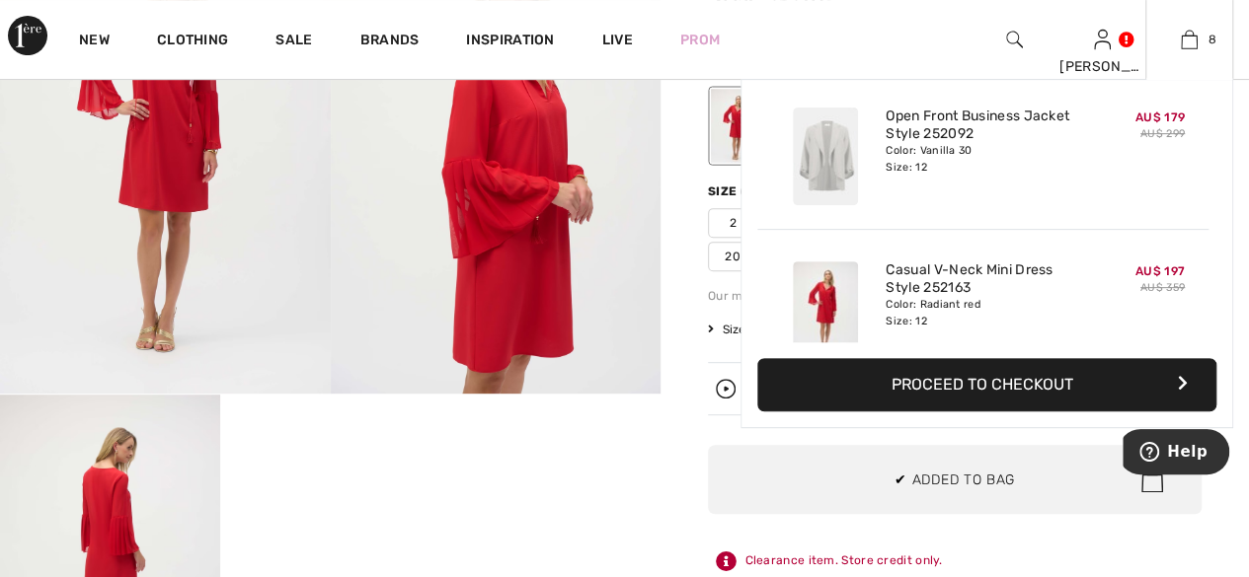
scroll to position [982, 0]
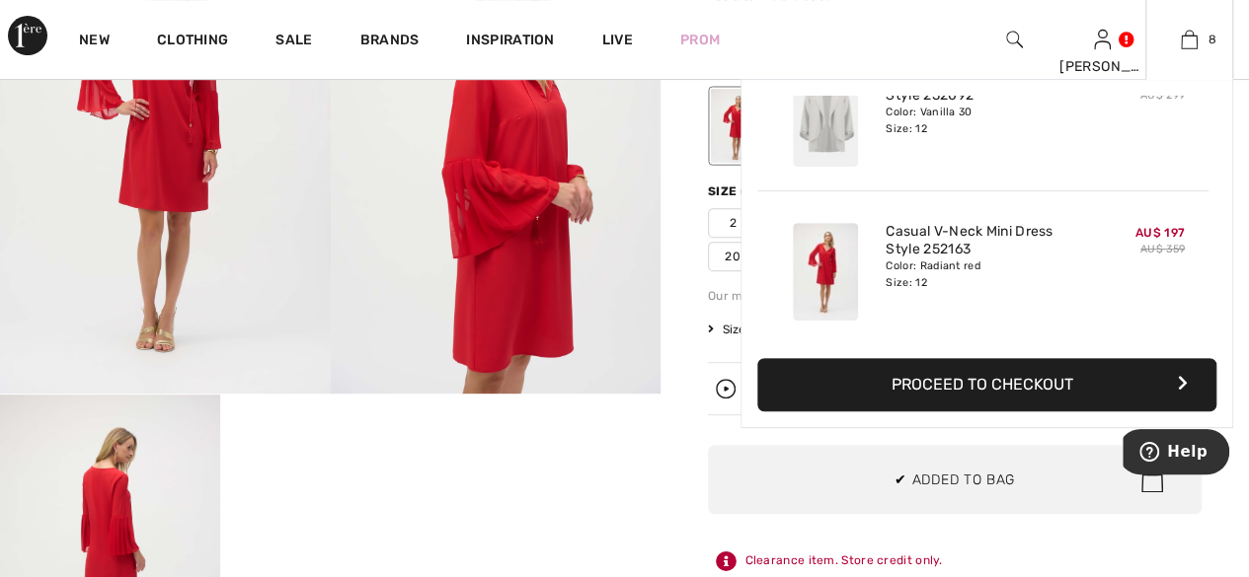
click at [978, 380] on button "Proceed to Checkout" at bounding box center [986, 384] width 459 height 53
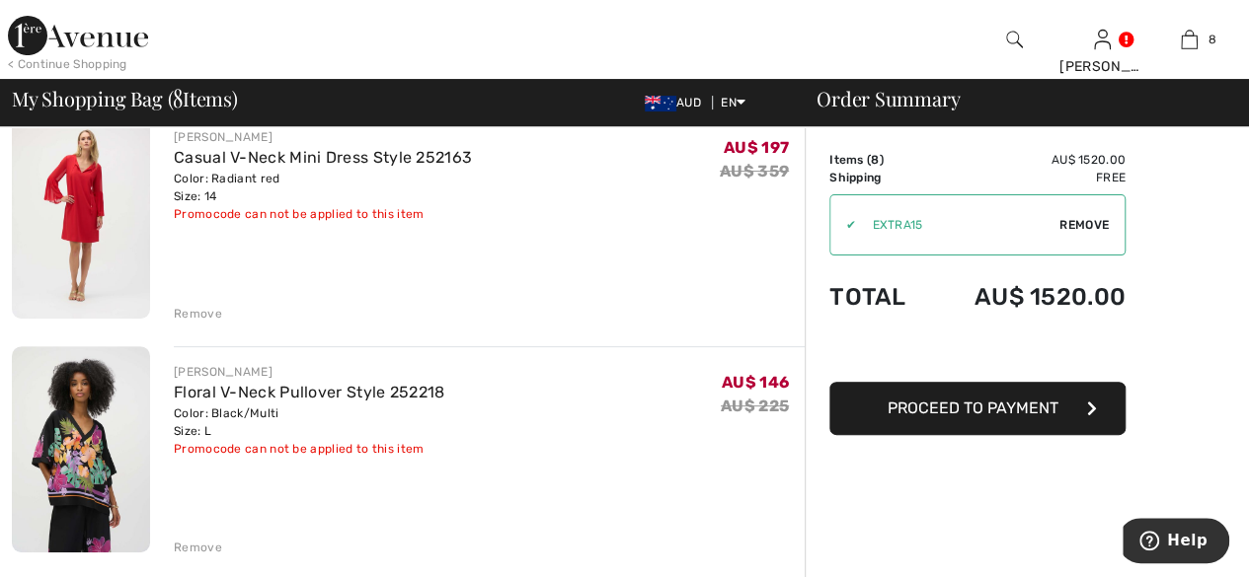
scroll to position [197, 0]
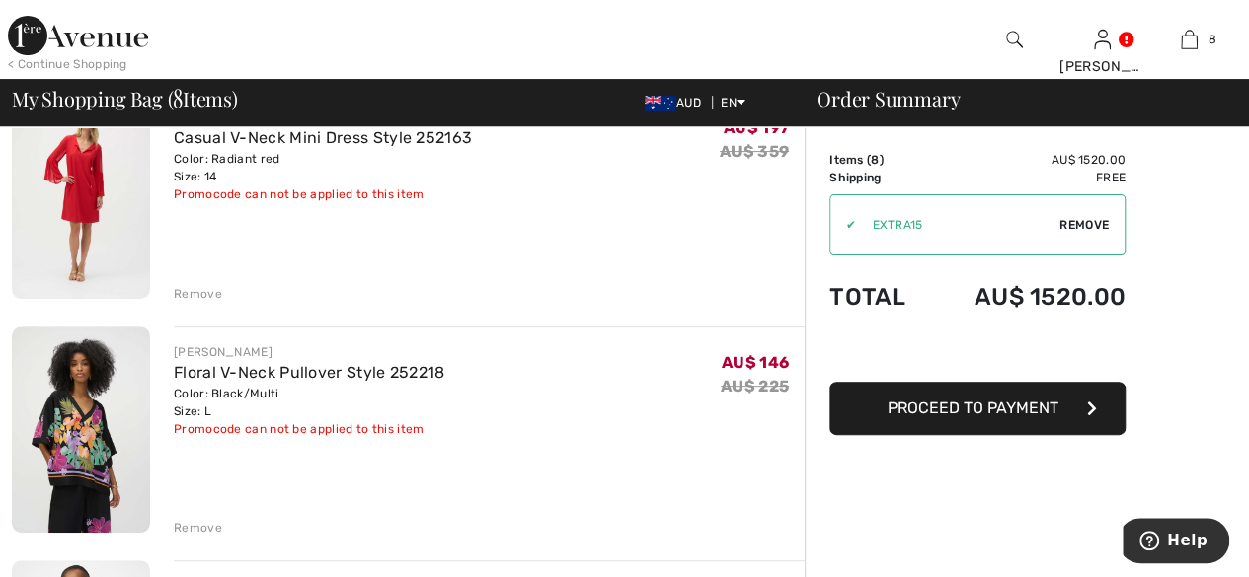
click at [201, 293] on div "Remove" at bounding box center [198, 294] width 48 height 18
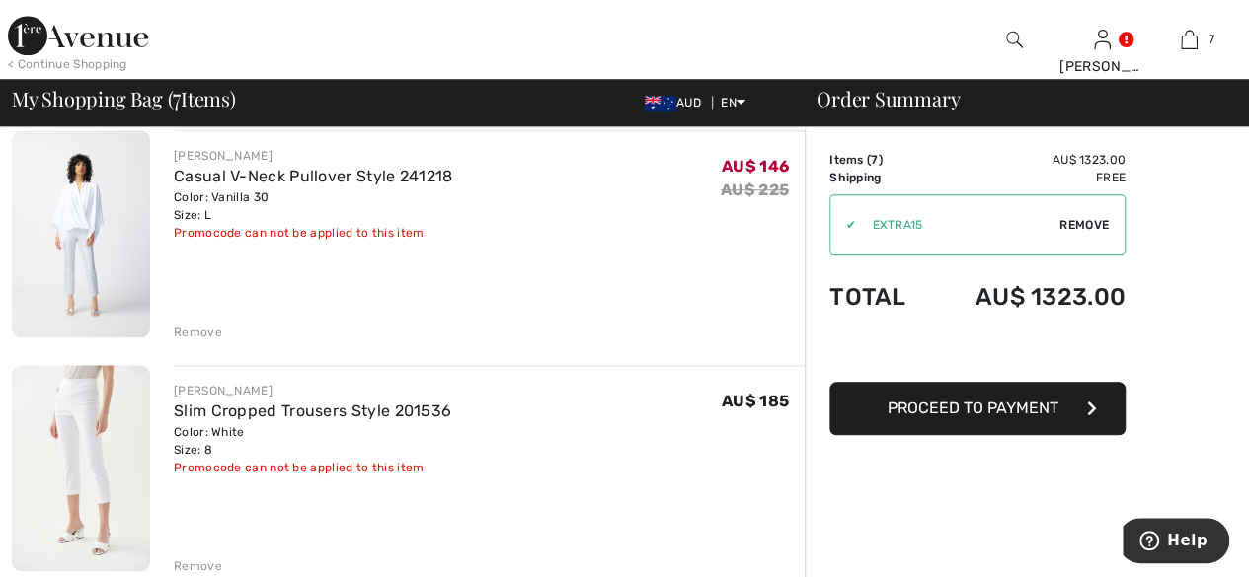
scroll to position [888, 0]
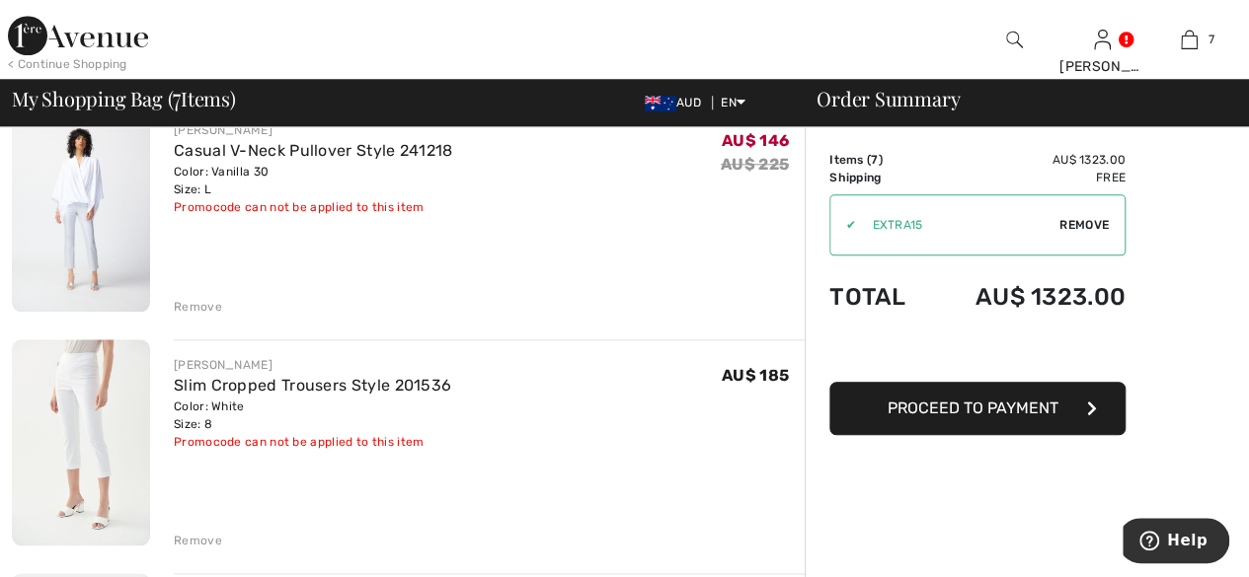
click at [89, 432] on img at bounding box center [81, 443] width 138 height 207
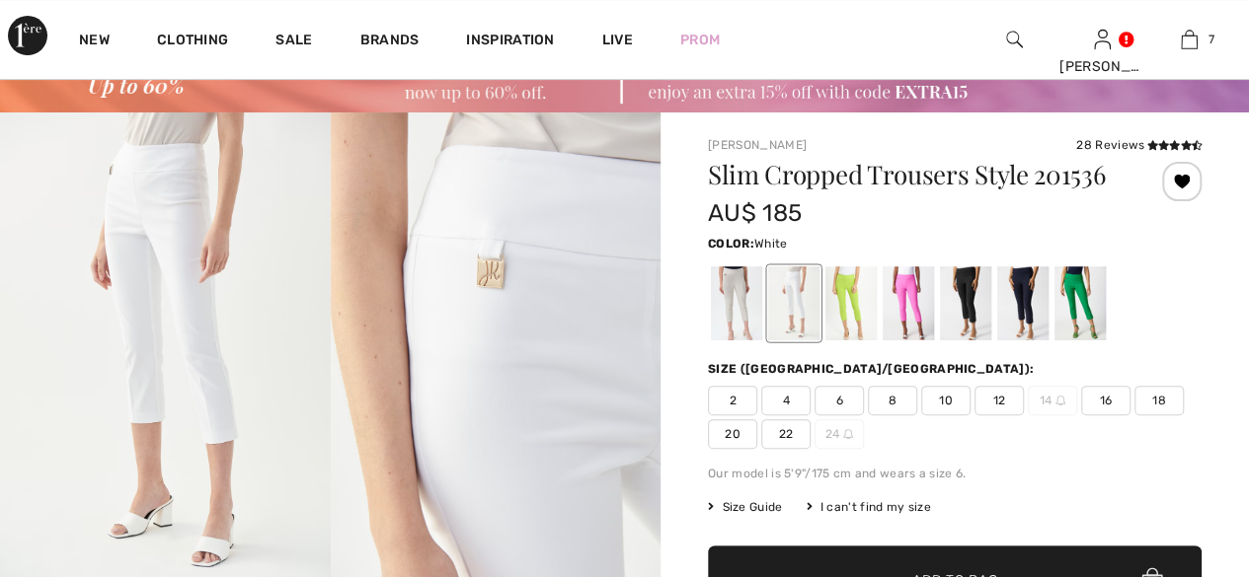
scroll to position [197, 0]
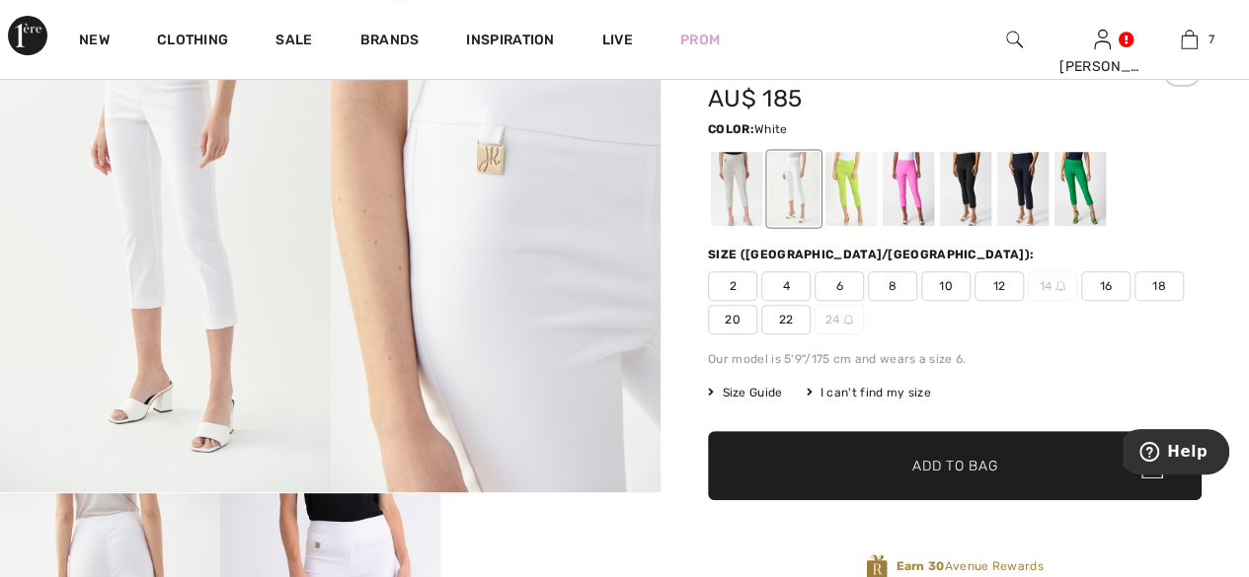
click at [753, 400] on span "Size Guide" at bounding box center [745, 393] width 74 height 18
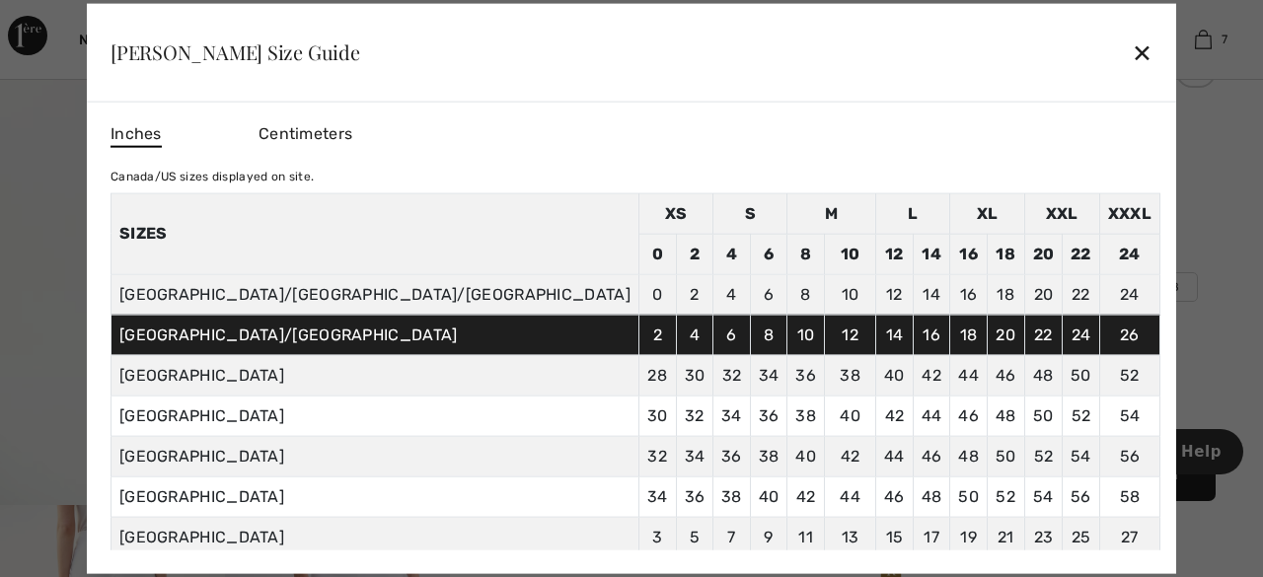
click at [1132, 60] on div "✕" at bounding box center [1142, 52] width 21 height 41
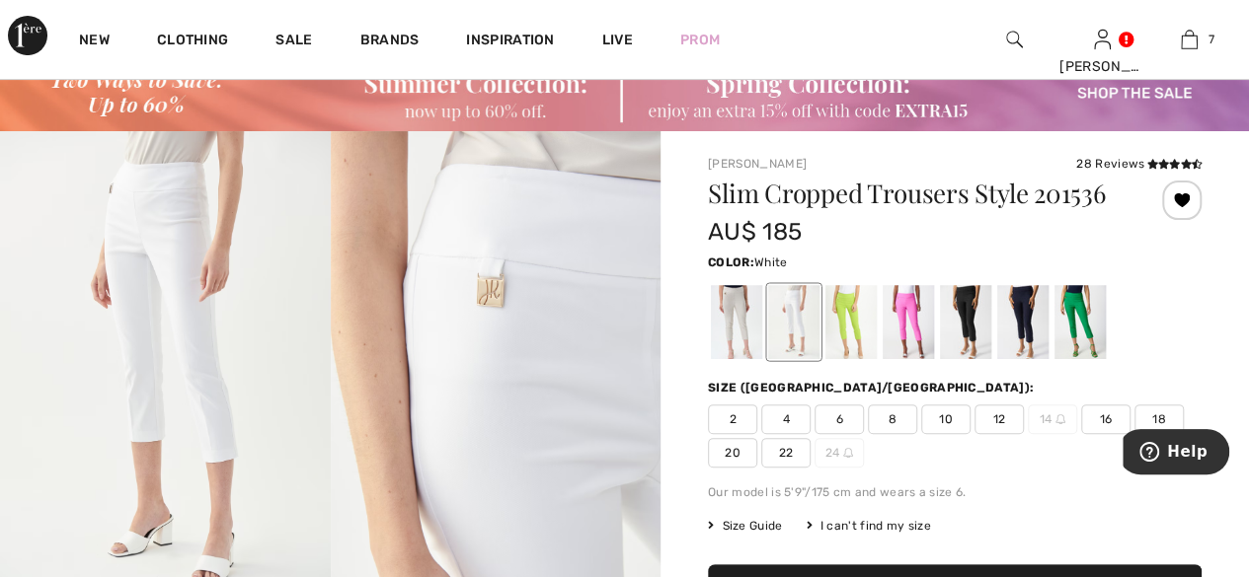
scroll to position [0, 0]
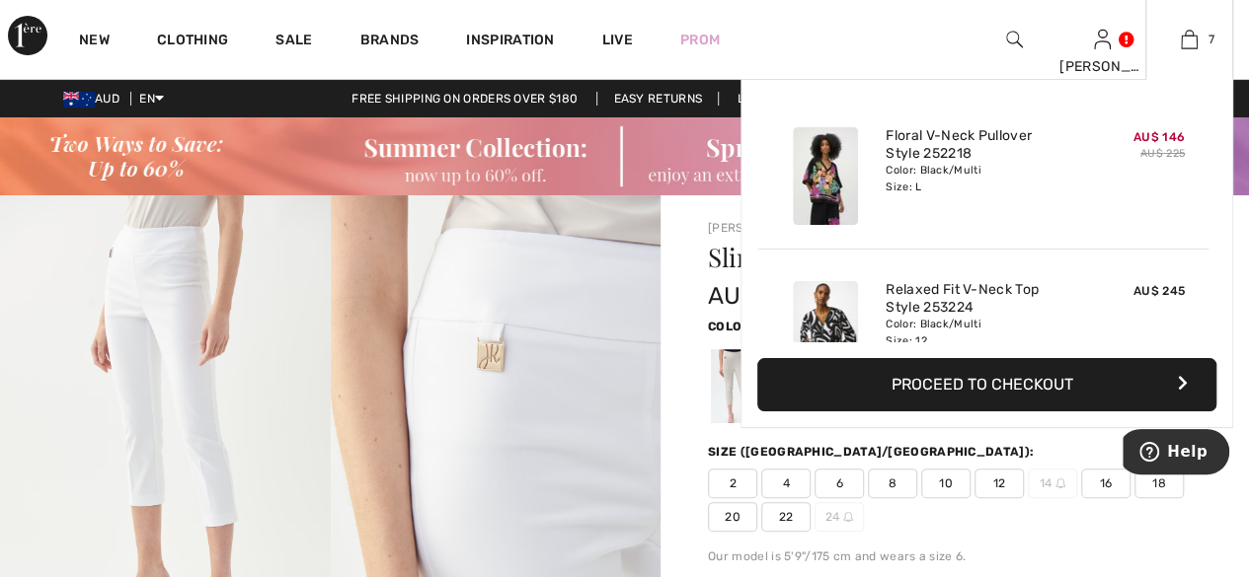
click at [1009, 396] on button "Proceed to Checkout" at bounding box center [986, 384] width 459 height 53
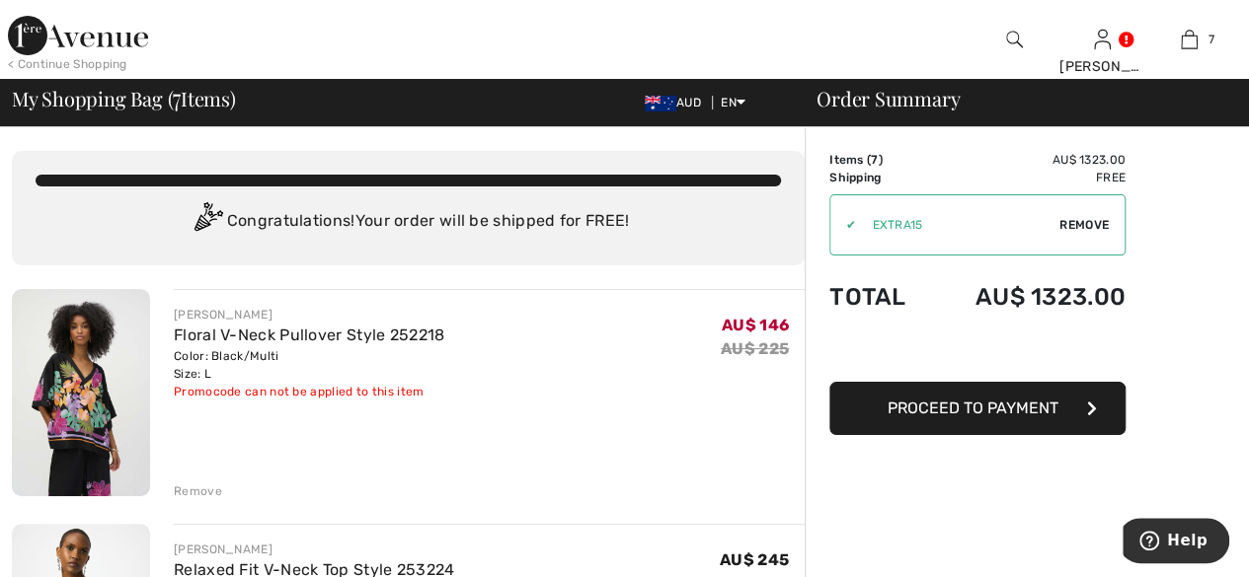
click at [973, 404] on span "Proceed to Payment" at bounding box center [972, 408] width 171 height 19
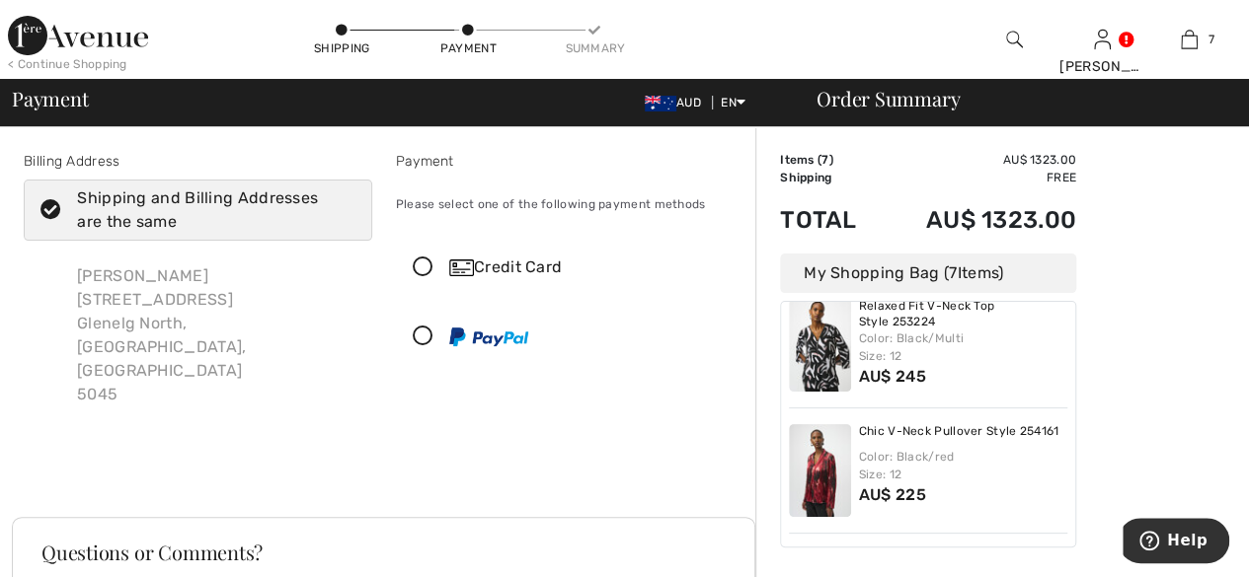
scroll to position [197, 0]
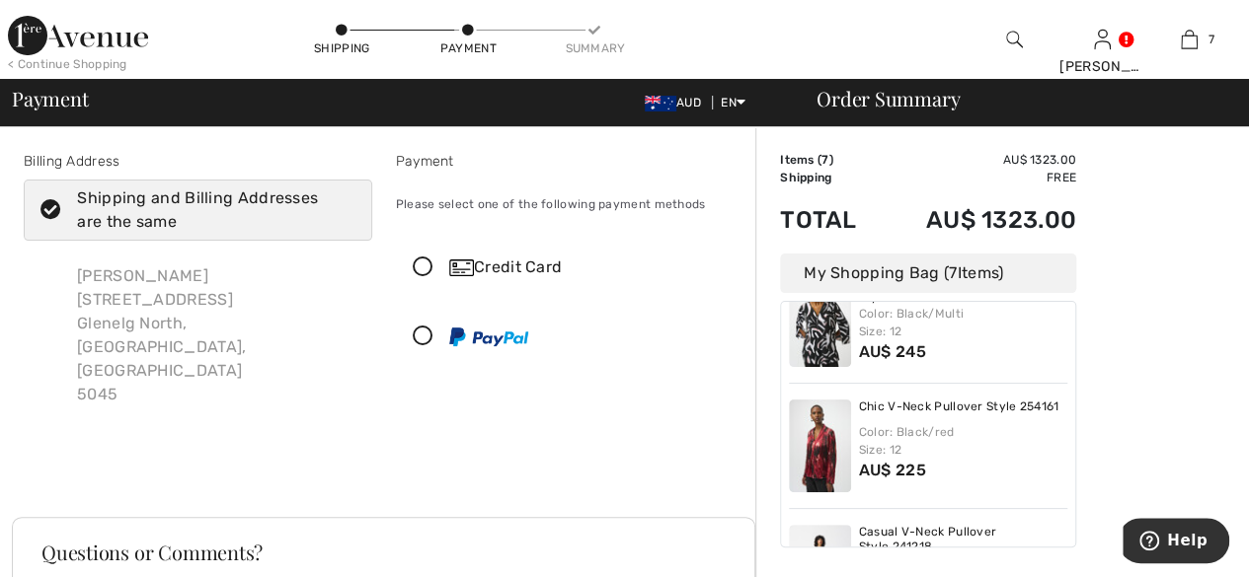
click at [810, 345] on img at bounding box center [820, 320] width 62 height 93
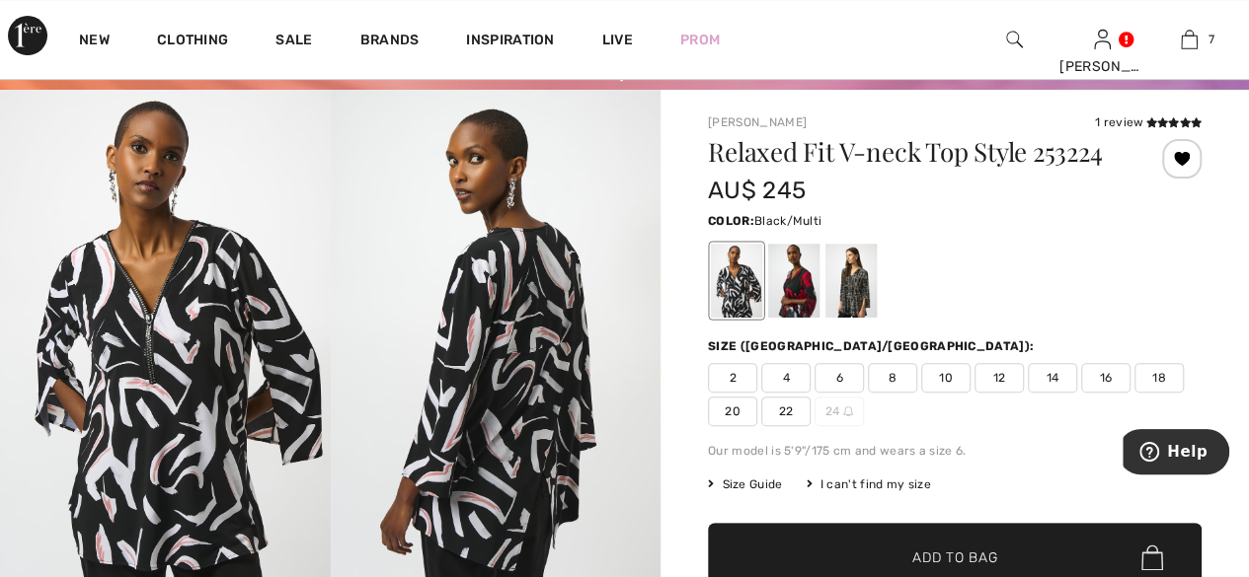
scroll to position [99, 0]
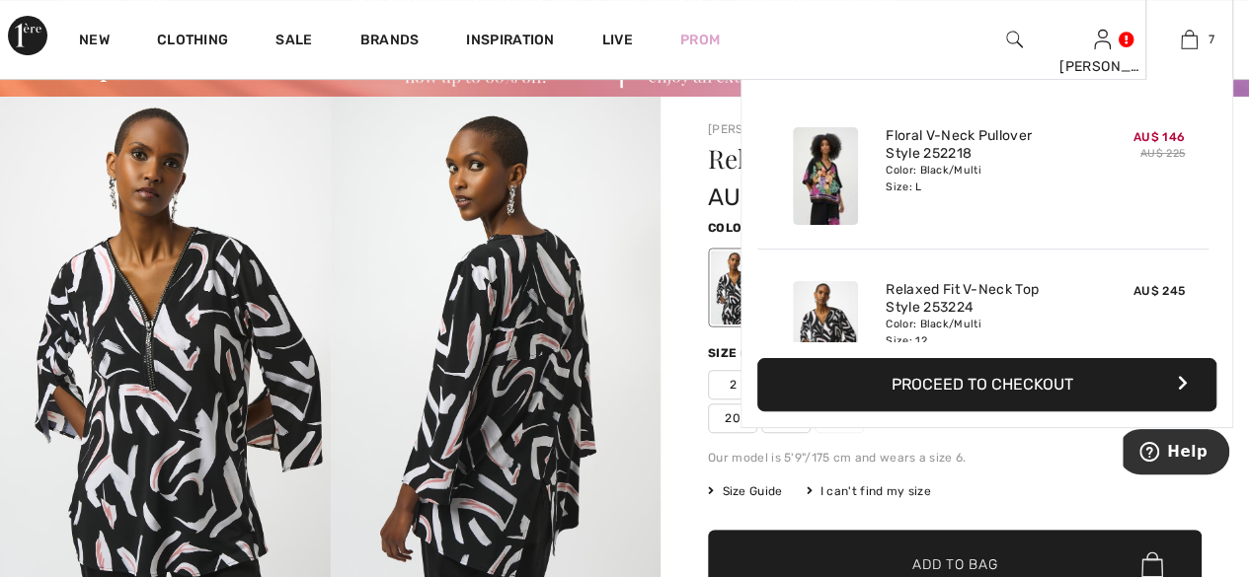
click at [1047, 398] on button "Proceed to Checkout" at bounding box center [986, 384] width 459 height 53
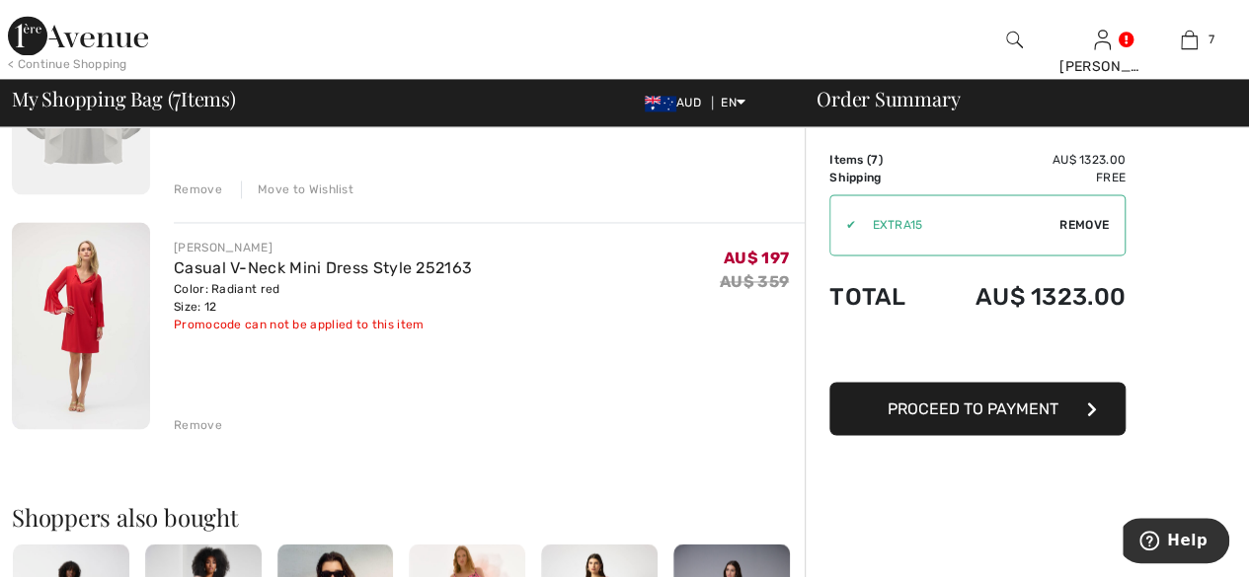
scroll to position [1481, 0]
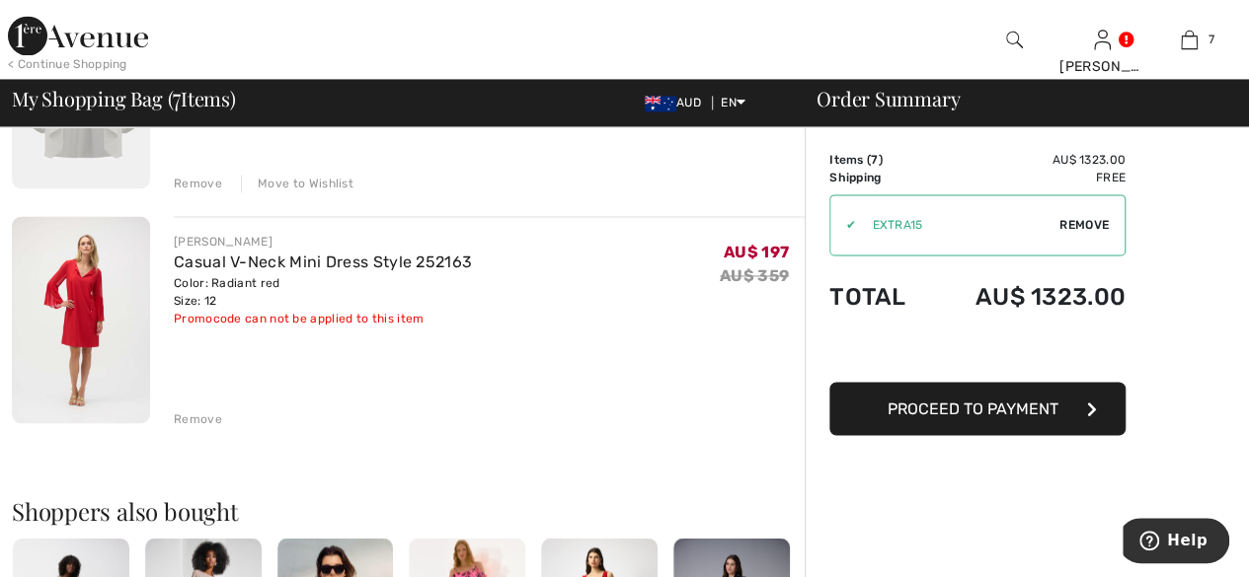
click at [1082, 409] on button "Proceed to Payment" at bounding box center [977, 408] width 296 height 53
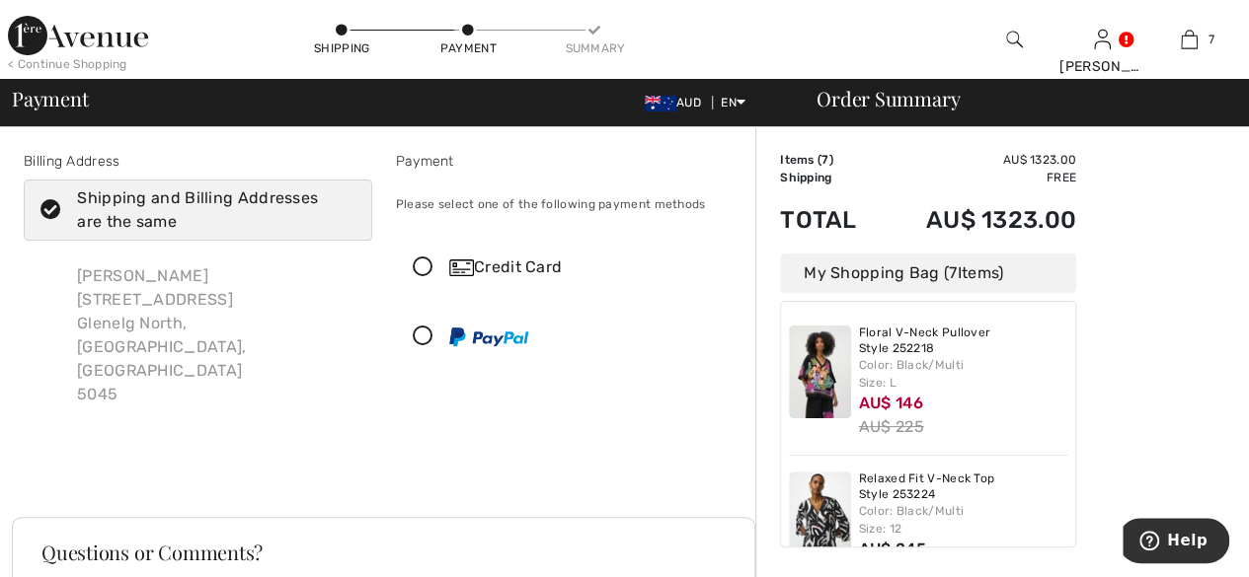
click at [414, 266] on icon at bounding box center [423, 268] width 52 height 21
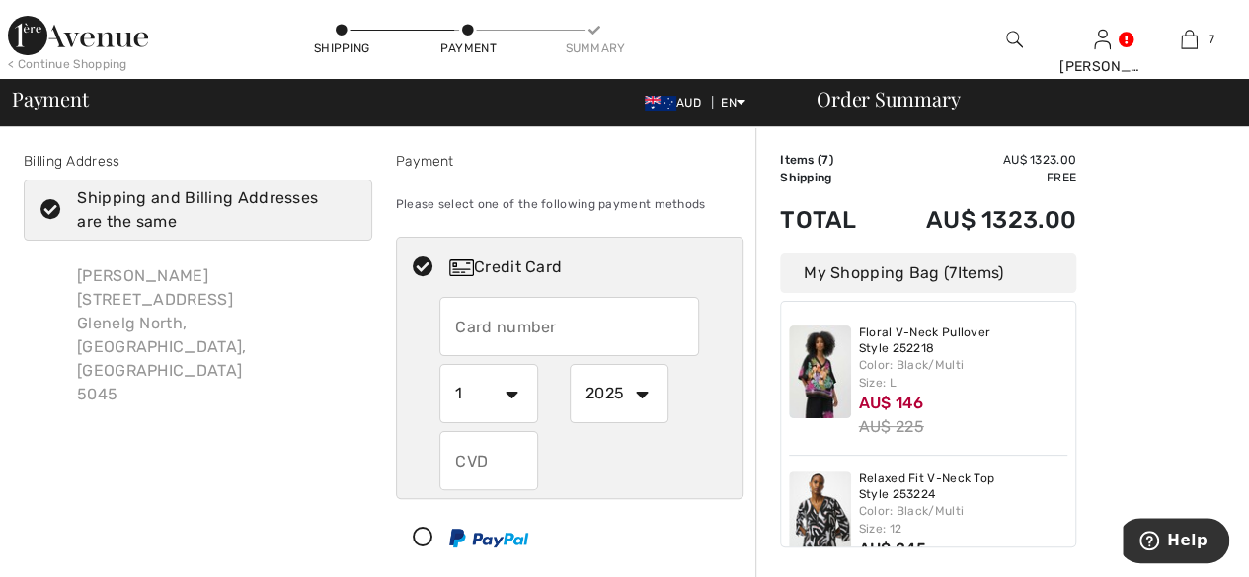
click at [533, 335] on input "text" at bounding box center [569, 326] width 260 height 59
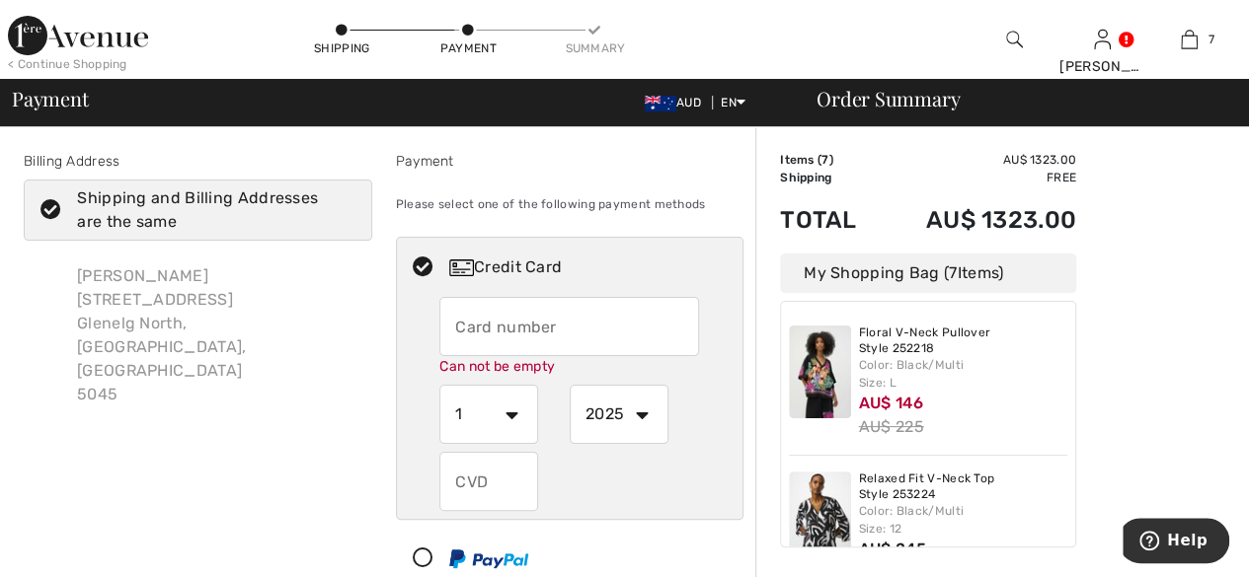
type input "5523504401025984"
select select "10"
select select "2026"
type input "819"
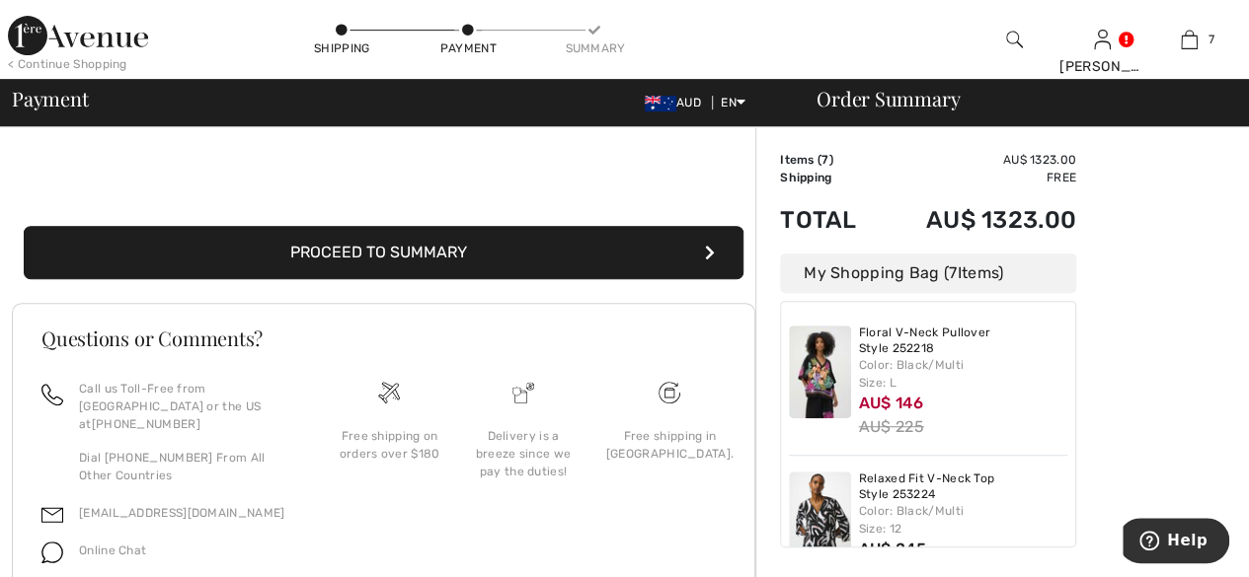
scroll to position [391, 0]
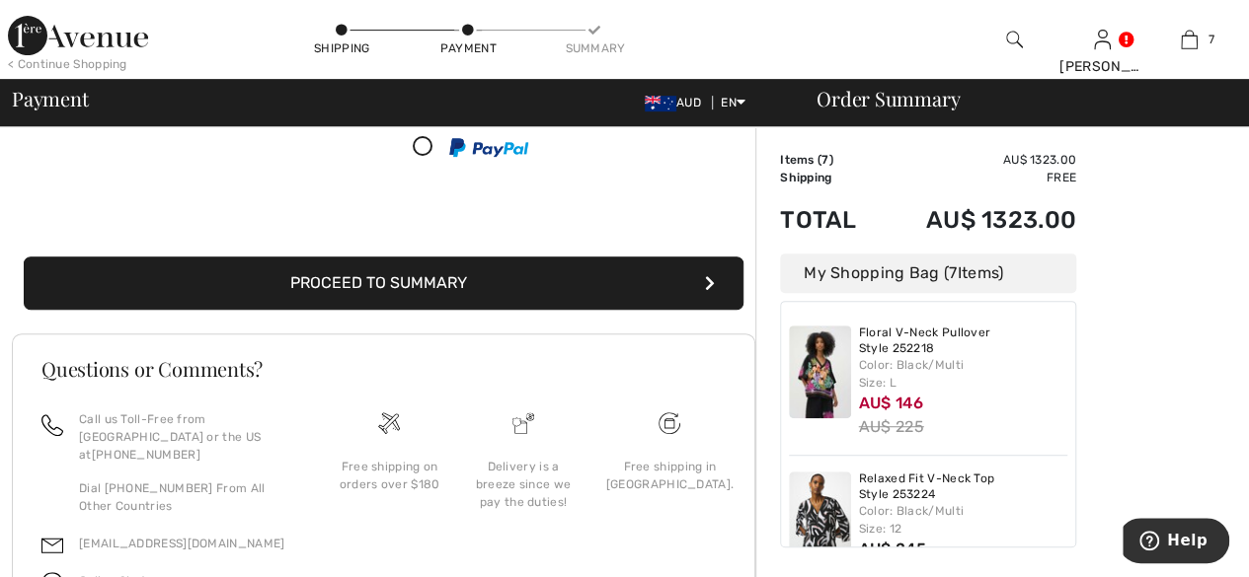
click at [667, 283] on button "Proceed to Summary" at bounding box center [384, 283] width 720 height 53
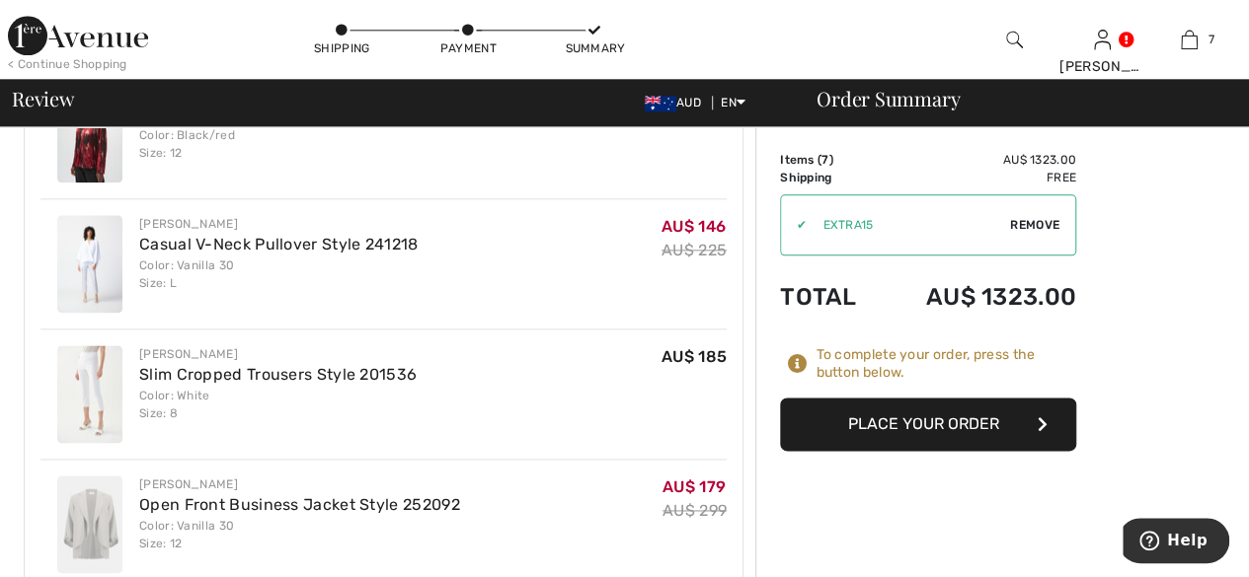
scroll to position [1086, 0]
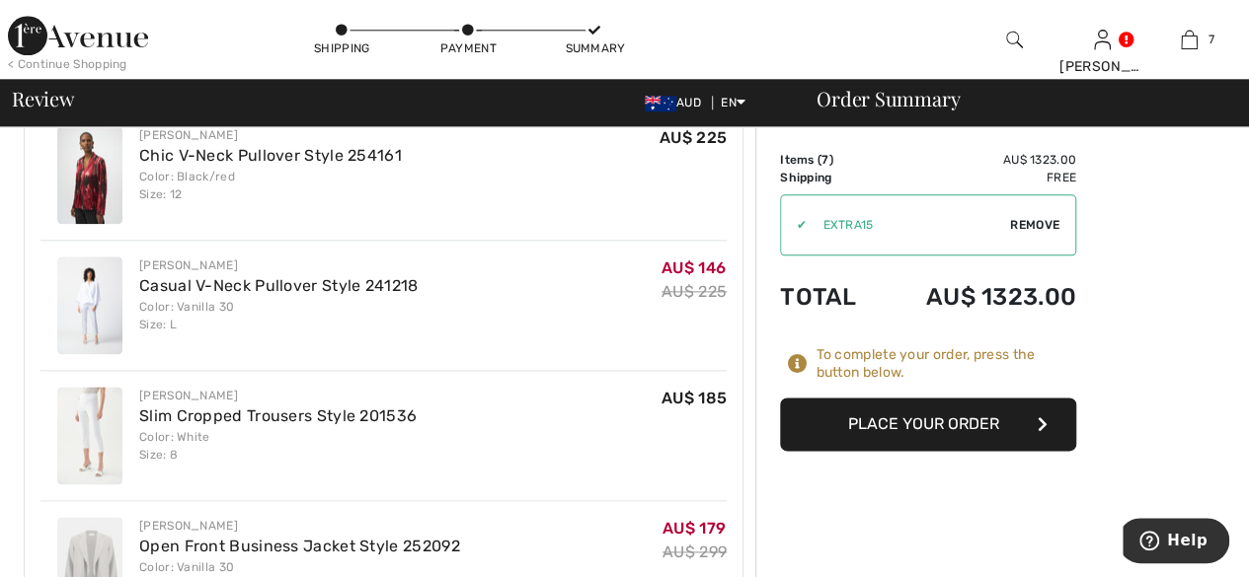
click at [93, 283] on img at bounding box center [89, 306] width 65 height 98
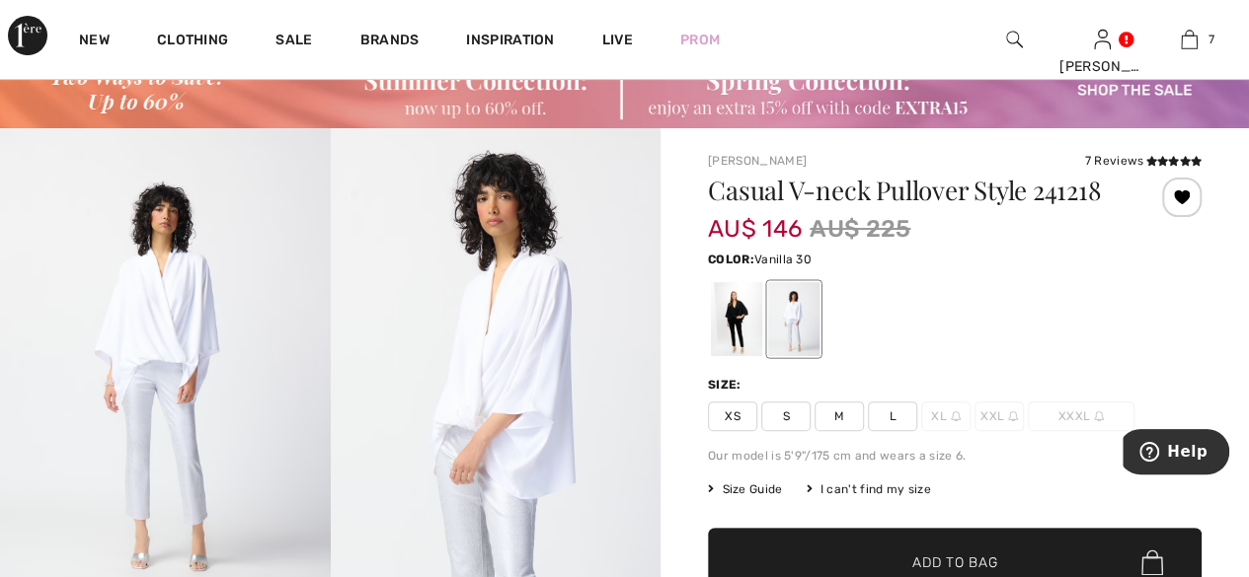
scroll to position [99, 0]
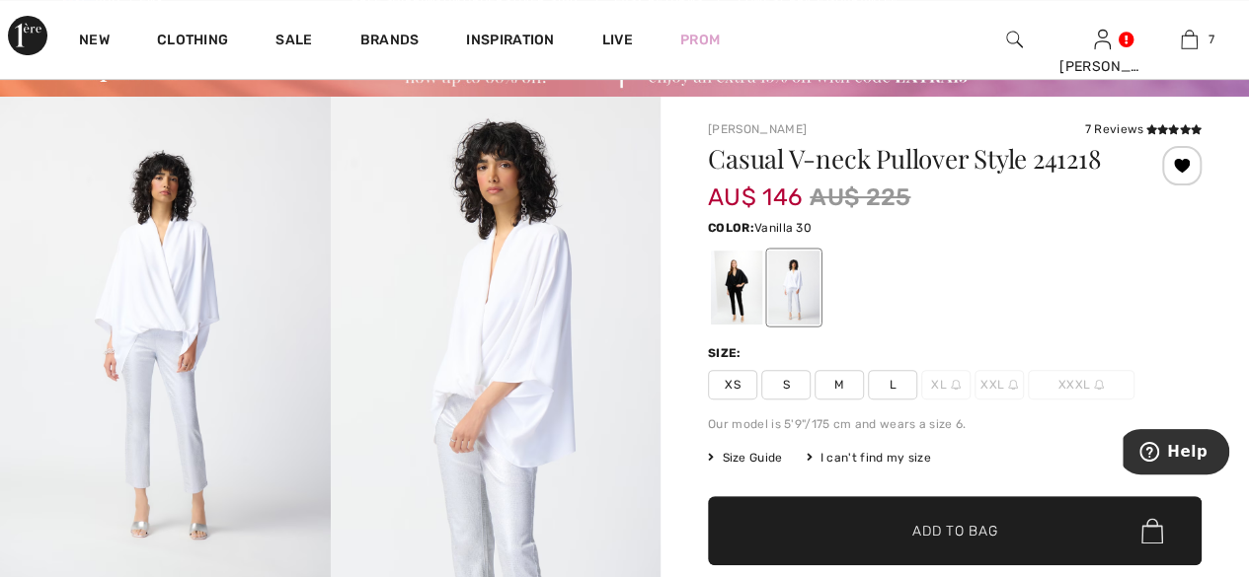
click at [747, 453] on span "Size Guide" at bounding box center [745, 458] width 74 height 18
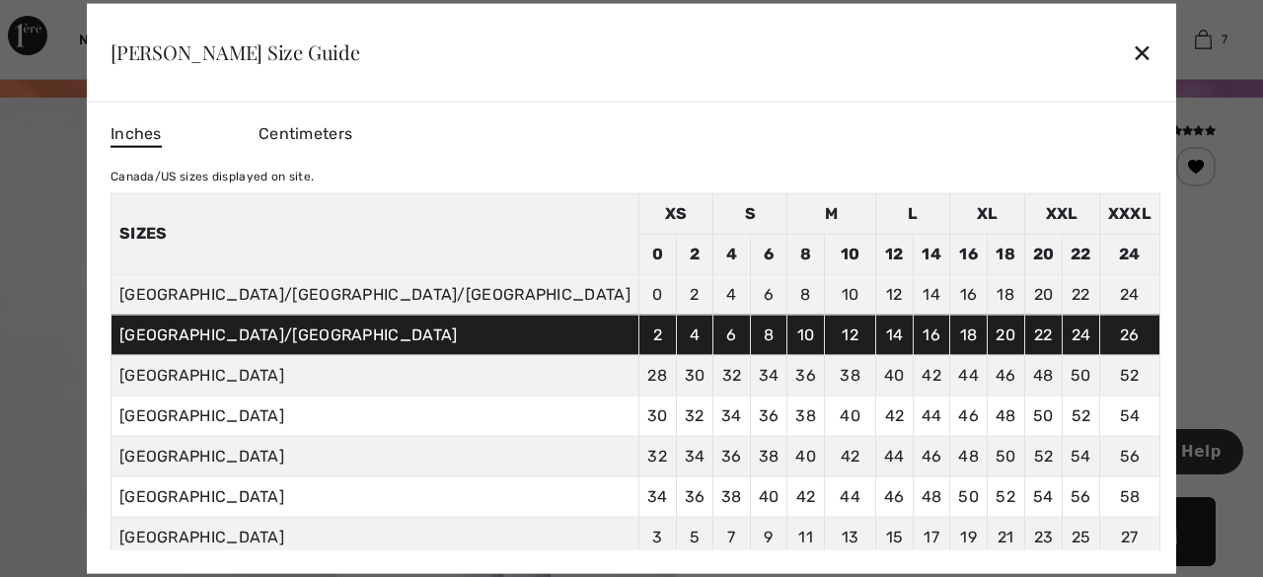
click at [1132, 52] on div "✕" at bounding box center [1142, 52] width 21 height 41
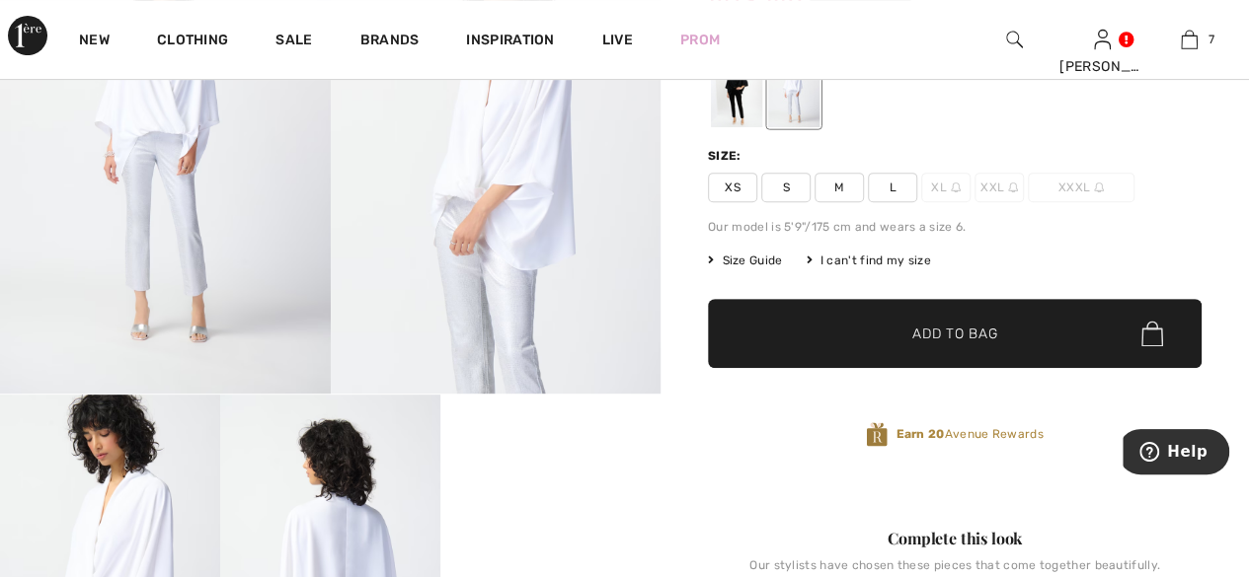
scroll to position [0, 0]
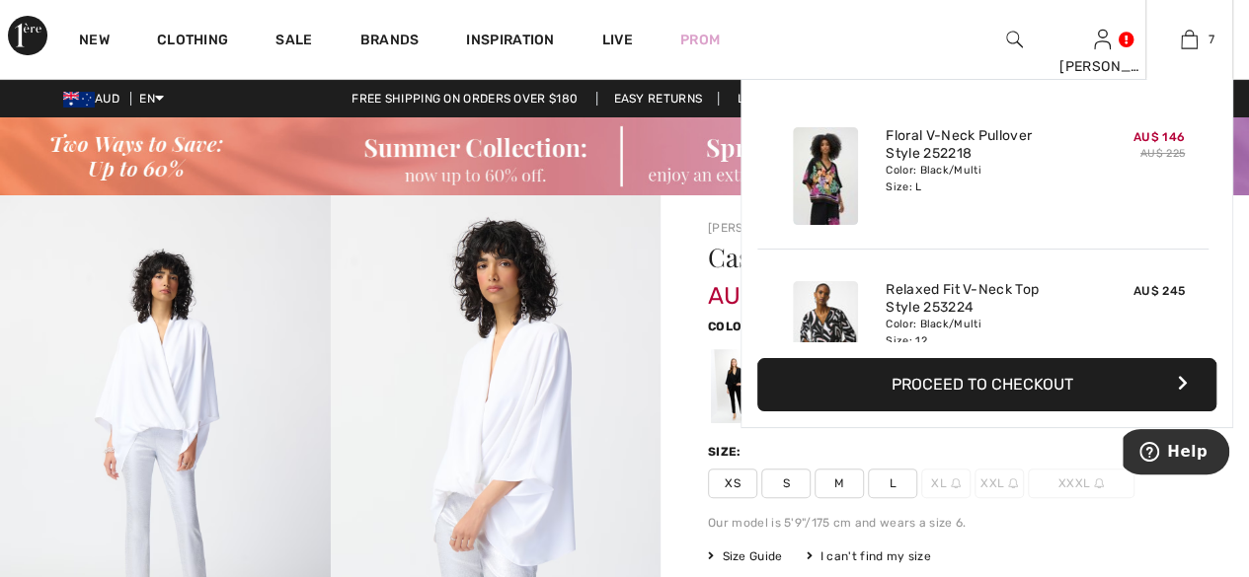
click at [1031, 390] on button "Proceed to Checkout" at bounding box center [986, 384] width 459 height 53
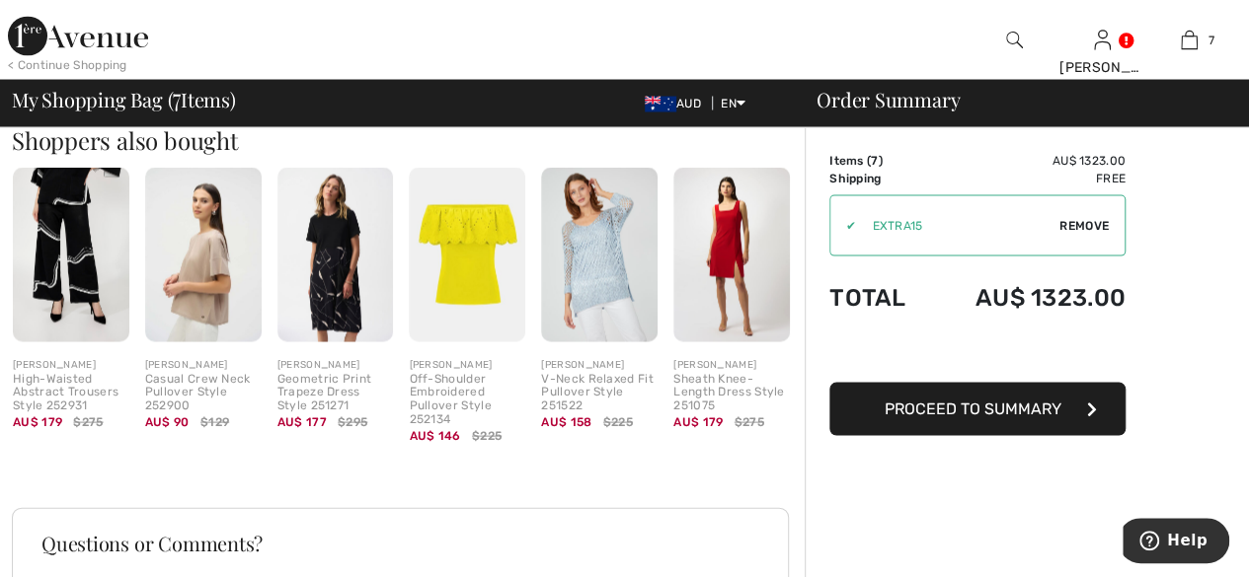
scroll to position [2125, 0]
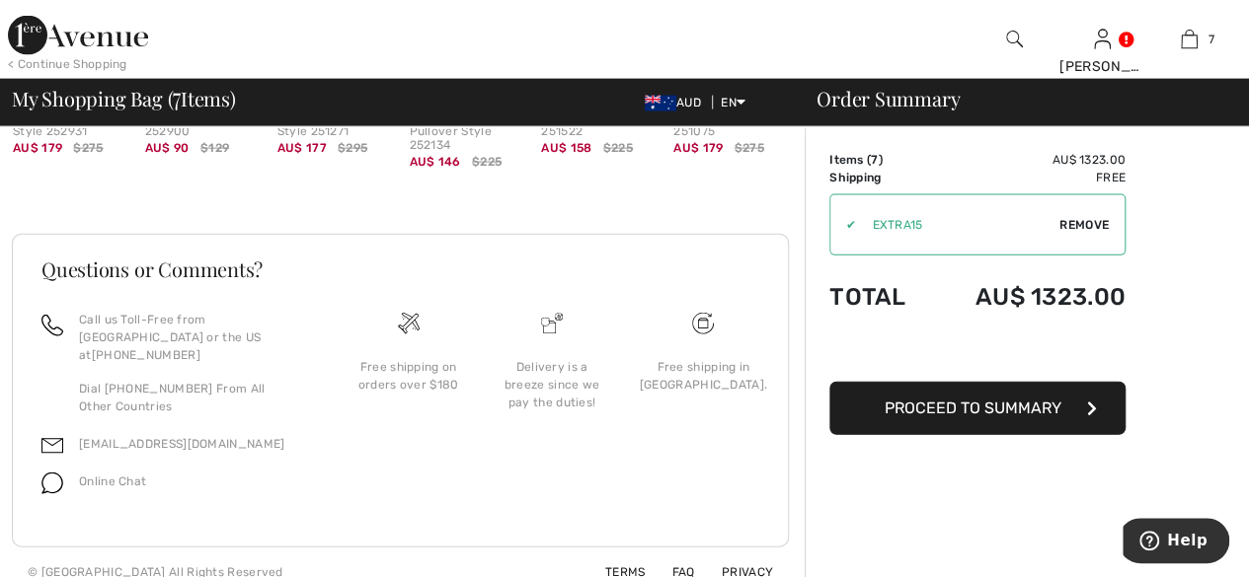
click at [1020, 420] on button "Proceed to Summary" at bounding box center [977, 408] width 296 height 53
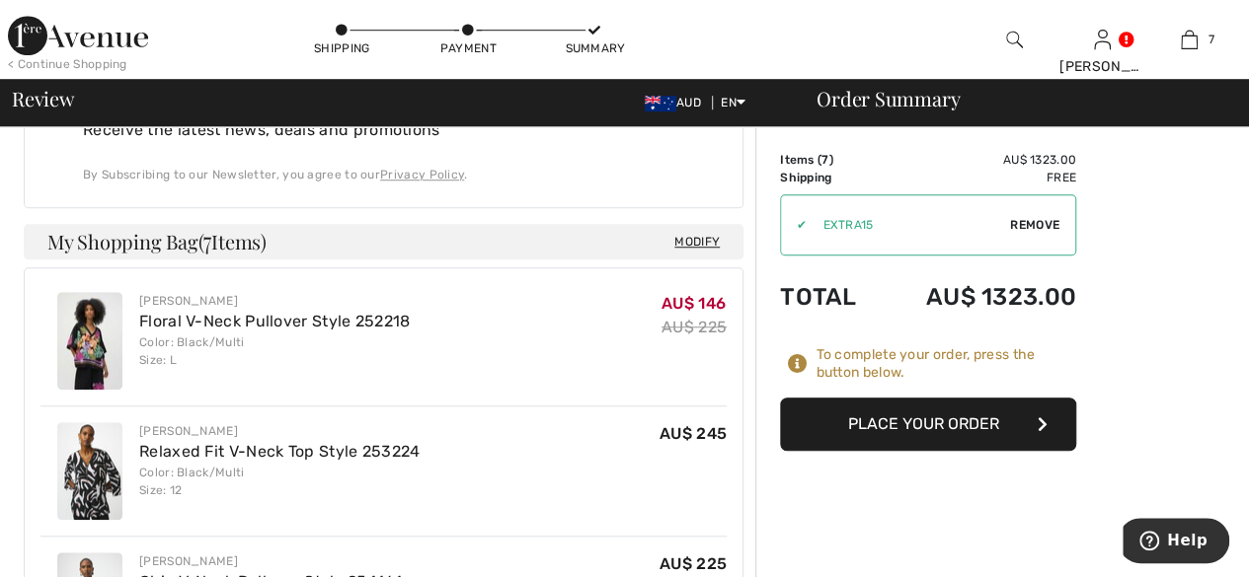
scroll to position [691, 0]
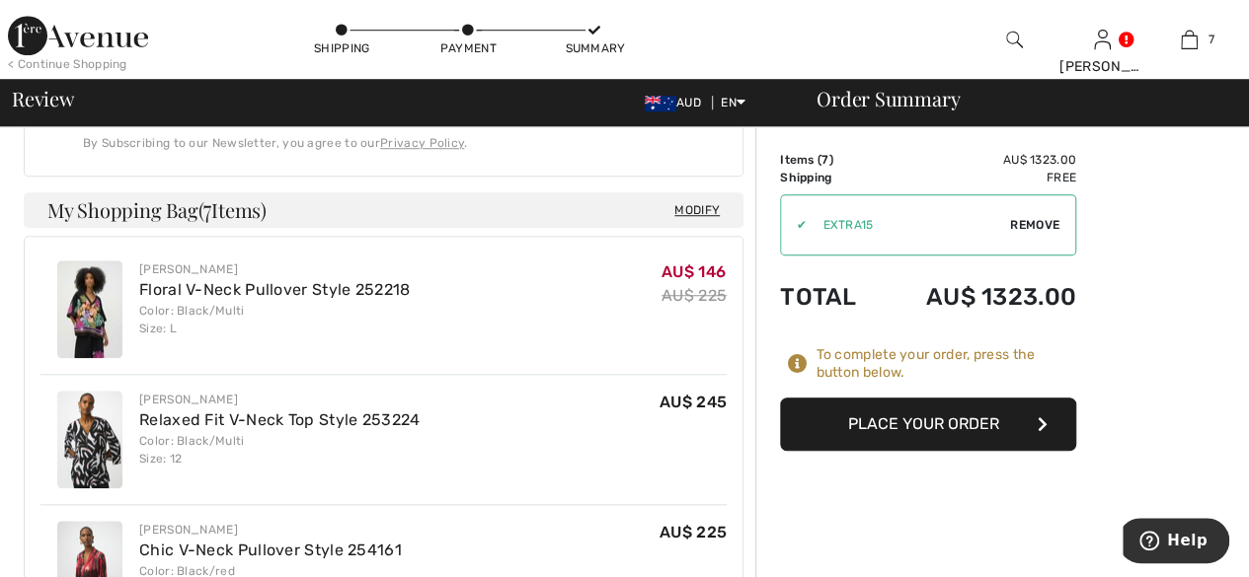
click at [1009, 436] on button "Place Your Order" at bounding box center [928, 424] width 296 height 53
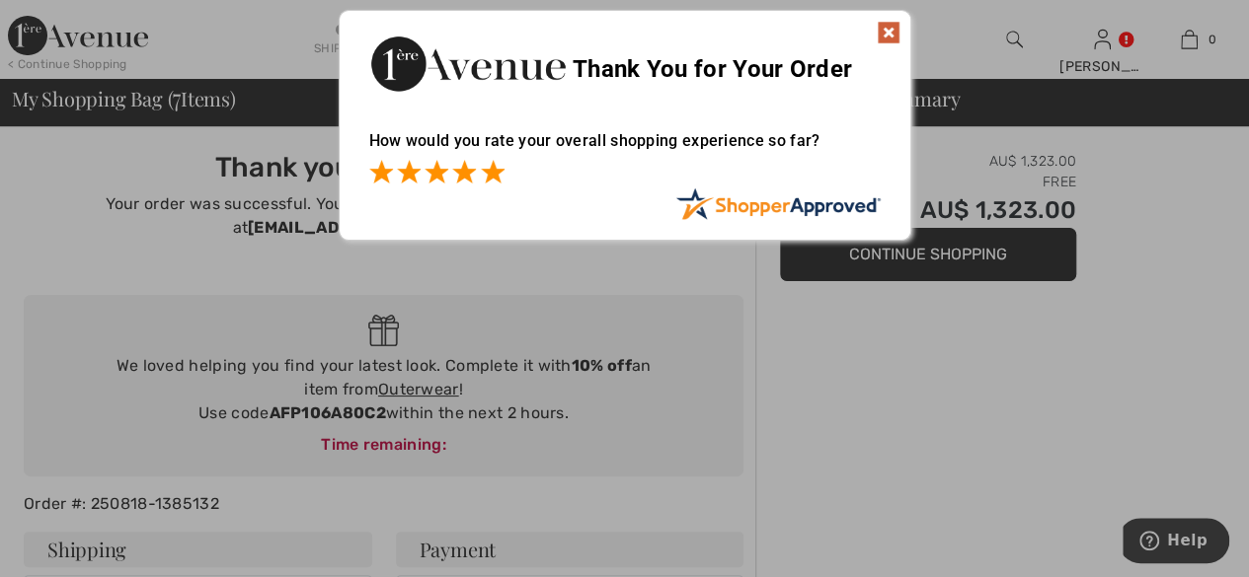
click at [489, 173] on span at bounding box center [493, 172] width 24 height 24
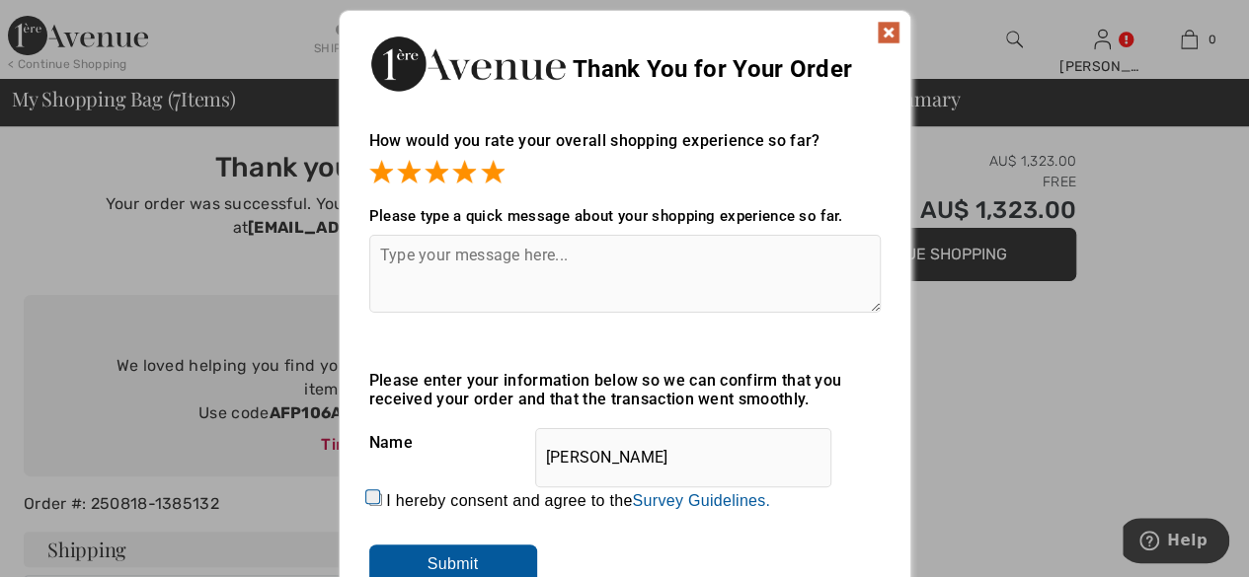
scroll to position [99, 0]
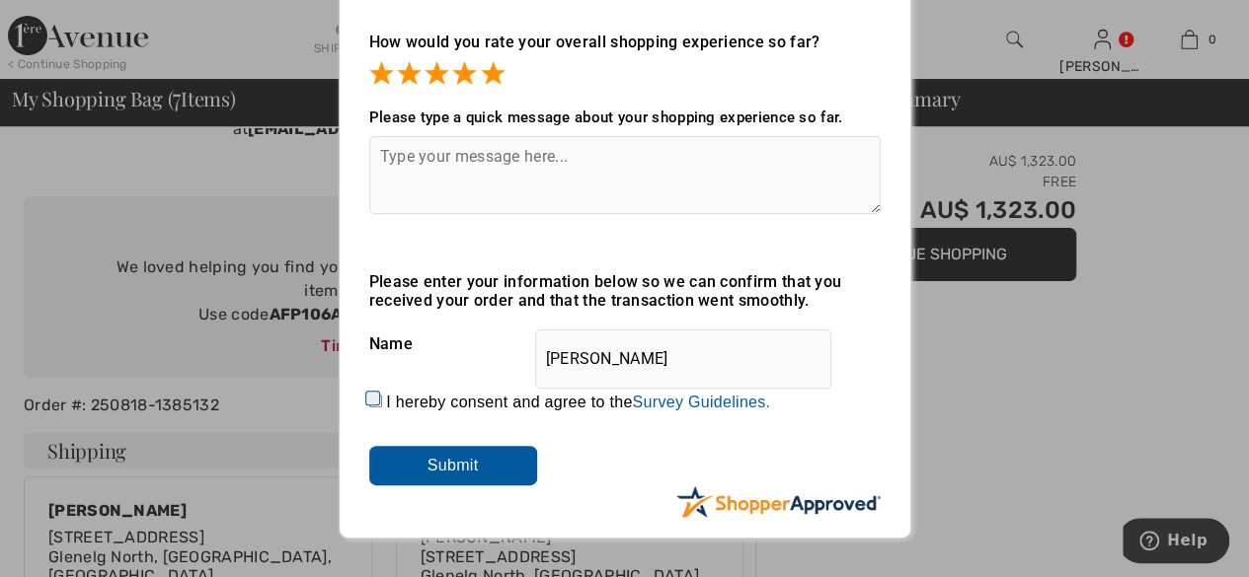
click at [476, 477] on input "Submit" at bounding box center [453, 465] width 168 height 39
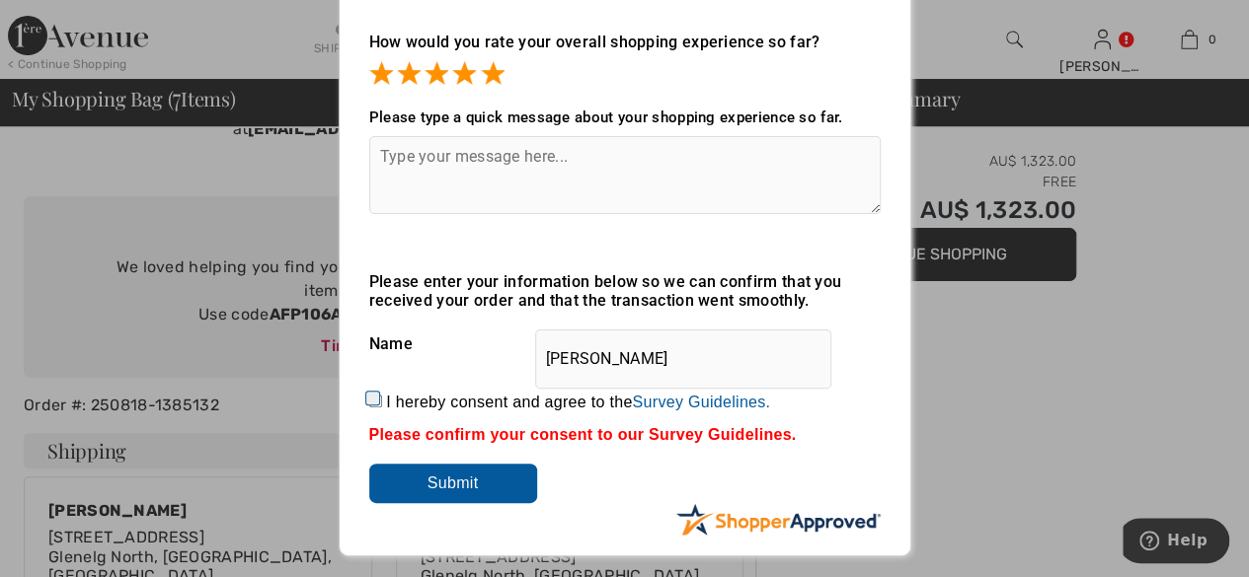
scroll to position [0, 0]
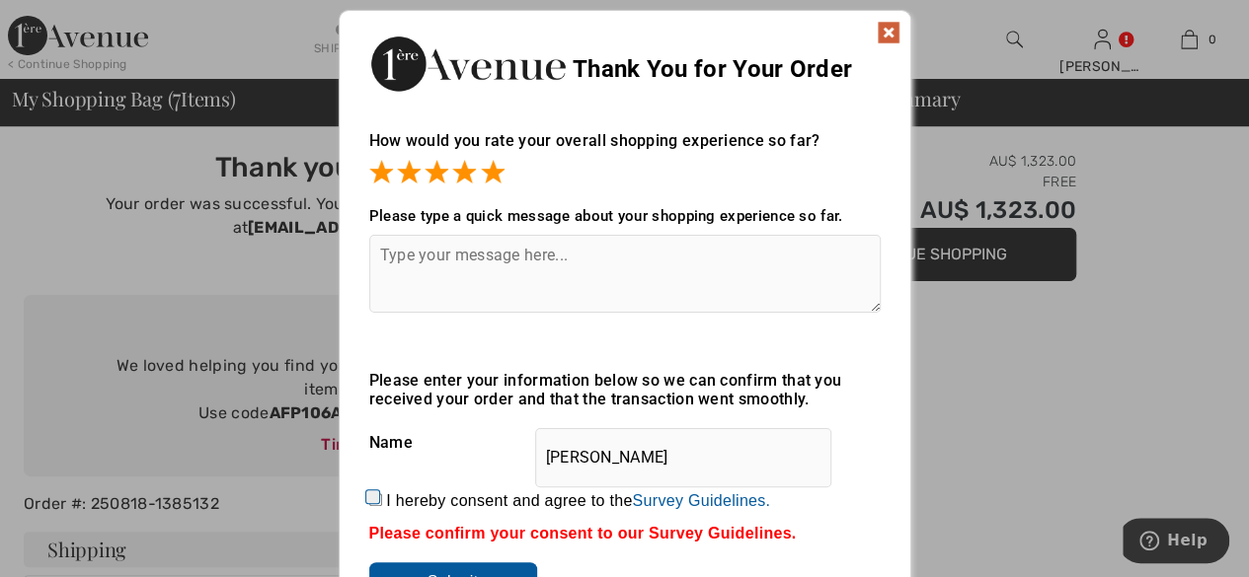
click at [897, 30] on img at bounding box center [889, 33] width 24 height 24
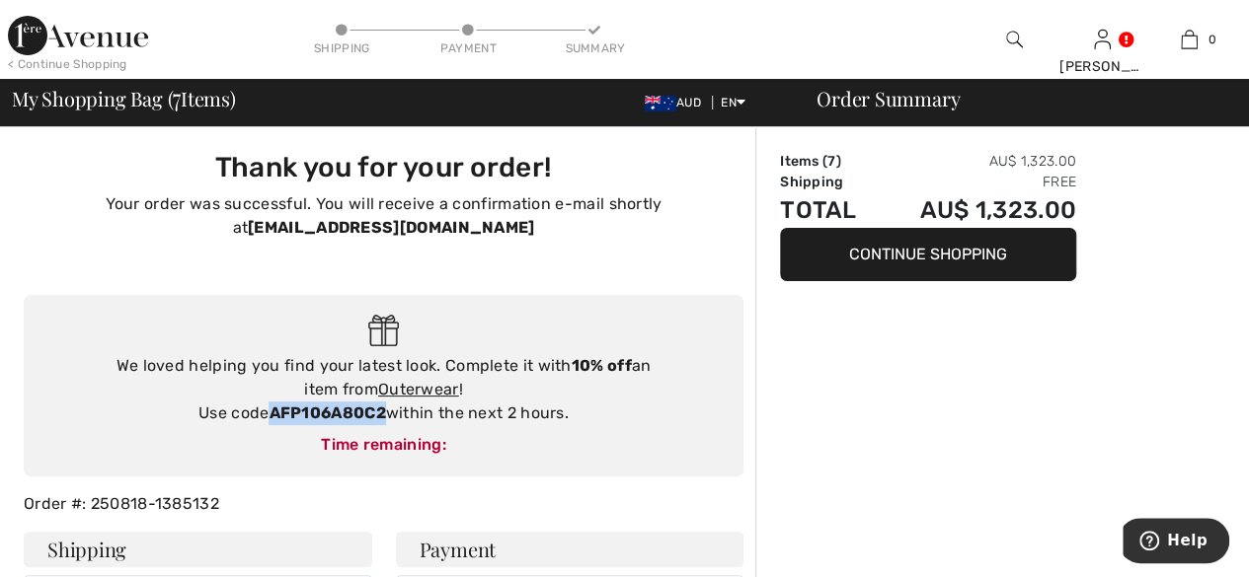
drag, startPoint x: 270, startPoint y: 418, endPoint x: 384, endPoint y: 410, distance: 113.8
click at [384, 410] on strong "AFP106A80C2" at bounding box center [326, 413] width 116 height 19
copy strong "AFP106A80C2"
click at [408, 393] on link "Outerwear" at bounding box center [418, 389] width 81 height 19
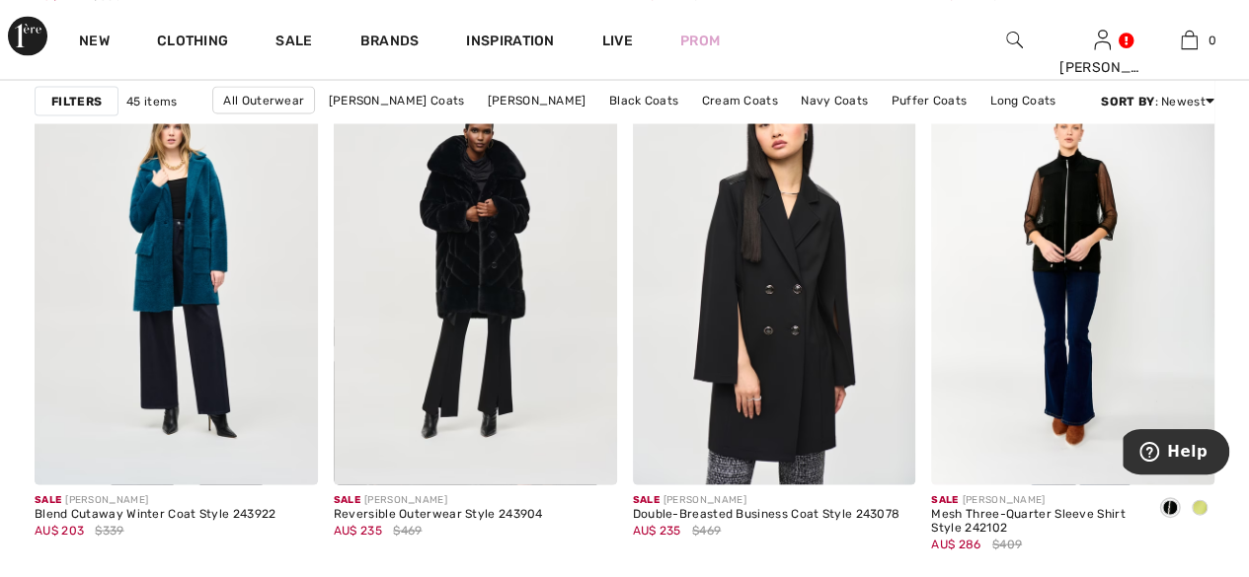
scroll to position [5528, 0]
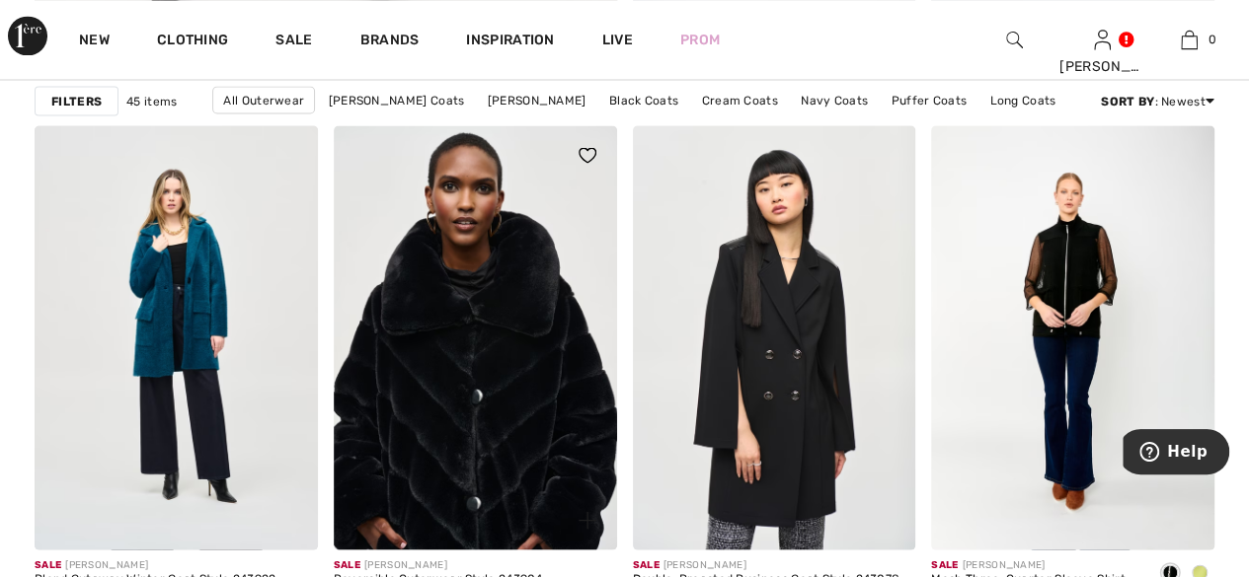
click at [524, 410] on img at bounding box center [475, 337] width 283 height 424
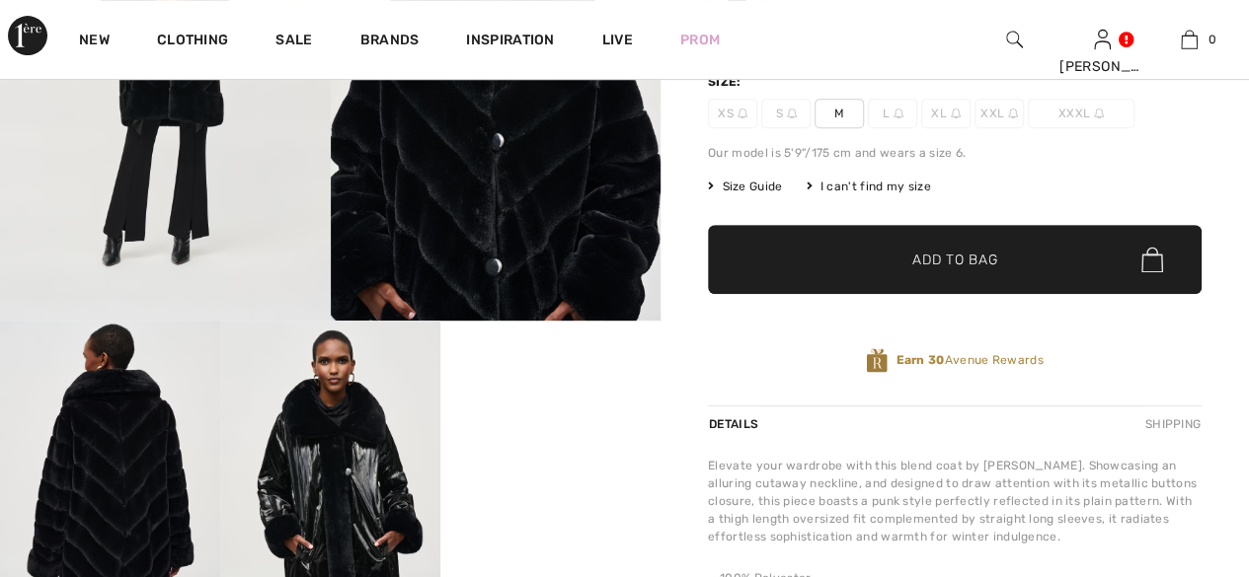
scroll to position [494, 0]
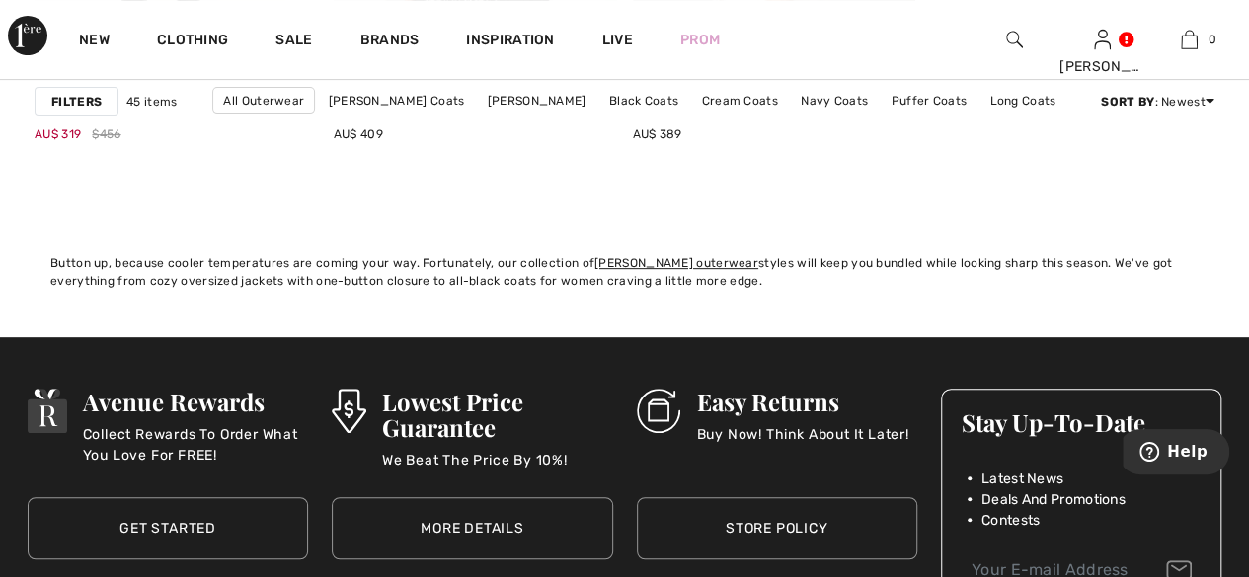
scroll to position [7798, 0]
